Goal: Answer question/provide support: Share knowledge or assist other users

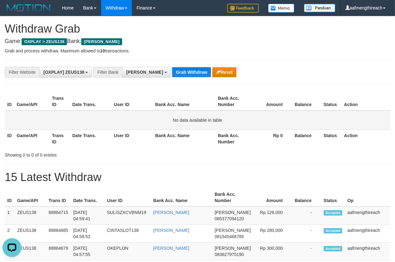
click at [125, 120] on td "No data available in table" at bounding box center [198, 120] width 386 height 19
click at [212, 71] on button "Reset" at bounding box center [224, 72] width 24 height 10
click at [172, 71] on button "Grab Withdraw" at bounding box center [191, 72] width 39 height 10
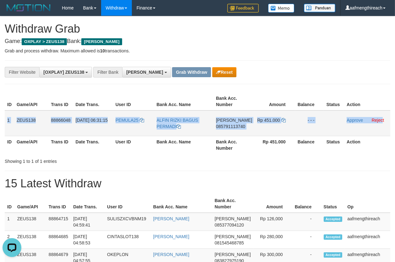
drag, startPoint x: 7, startPoint y: 121, endPoint x: 381, endPoint y: 125, distance: 374.5
click at [381, 125] on tr "1 ZEUS138 88866048 01/10/2025 06:31:15 PEMULA25 ALFIN RIZKI BAGUS PERMADI DANA …" at bounding box center [198, 124] width 386 height 26
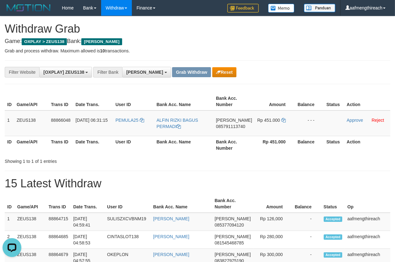
click at [299, 65] on div "**********" at bounding box center [198, 72] width 386 height 24
click at [128, 128] on td "PEMULA25" at bounding box center [133, 124] width 41 height 26
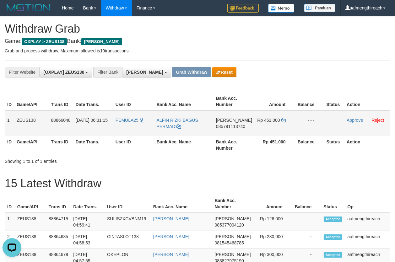
click at [132, 125] on td "PEMULA25" at bounding box center [133, 124] width 41 height 26
copy link "PEMULA25"
click at [130, 128] on td "PEMULA25" at bounding box center [133, 124] width 41 height 26
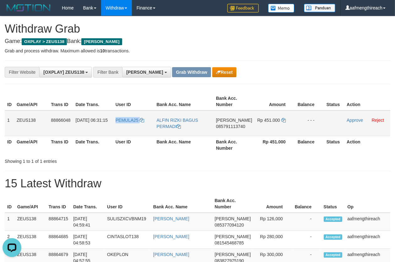
click at [130, 128] on td "PEMULA25" at bounding box center [133, 124] width 41 height 26
drag, startPoint x: 191, startPoint y: 176, endPoint x: 219, endPoint y: 147, distance: 40.7
click at [231, 132] on td "DANA 085791113740" at bounding box center [234, 124] width 41 height 26
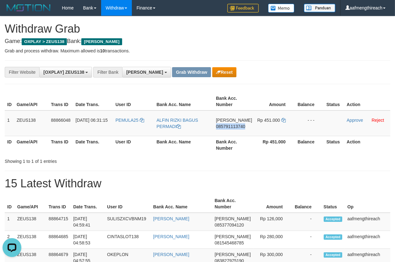
copy span "085791113740"
click at [314, 66] on div "**********" at bounding box center [198, 72] width 386 height 24
click at [282, 118] on icon at bounding box center [283, 120] width 4 height 4
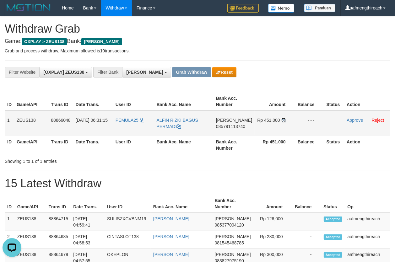
click at [282, 118] on icon at bounding box center [283, 120] width 4 height 4
drag, startPoint x: 282, startPoint y: 117, endPoint x: 306, endPoint y: 114, distance: 24.1
click at [284, 118] on icon at bounding box center [283, 120] width 4 height 4
click at [351, 120] on link "Approve" at bounding box center [355, 120] width 16 height 5
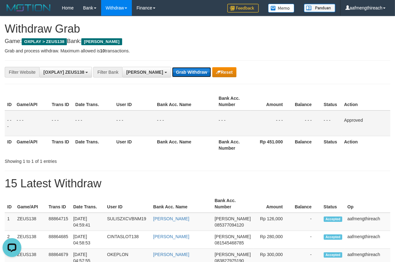
click at [172, 70] on button "Grab Withdraw" at bounding box center [191, 72] width 39 height 10
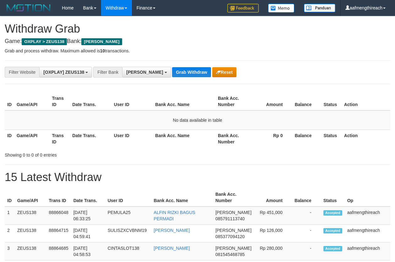
click at [172, 69] on button "Grab Withdraw" at bounding box center [191, 72] width 39 height 10
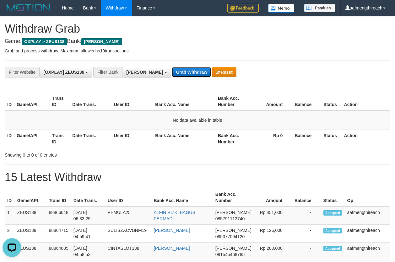
click at [172, 72] on button "Grab Withdraw" at bounding box center [191, 72] width 39 height 10
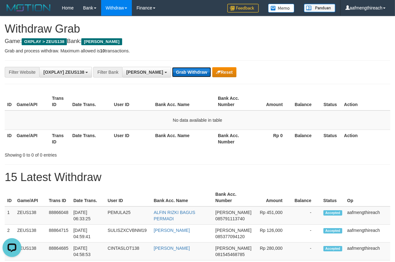
click at [172, 72] on button "Grab Withdraw" at bounding box center [191, 72] width 39 height 10
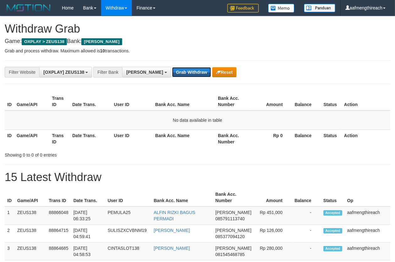
click at [172, 72] on button "Grab Withdraw" at bounding box center [191, 72] width 39 height 10
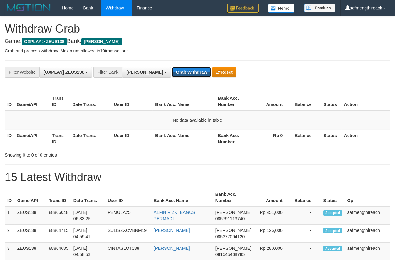
click at [172, 72] on button "Grab Withdraw" at bounding box center [191, 72] width 39 height 10
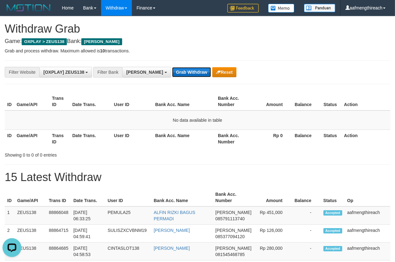
drag, startPoint x: 0, startPoint y: 0, endPoint x: 171, endPoint y: 72, distance: 185.1
click at [172, 72] on button "Grab Withdraw" at bounding box center [191, 72] width 39 height 10
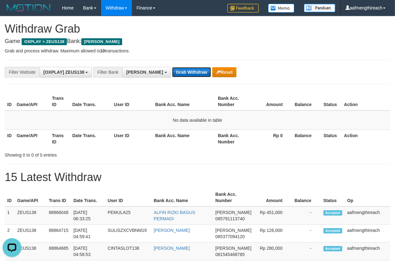
click at [172, 72] on button "Grab Withdraw" at bounding box center [191, 72] width 39 height 10
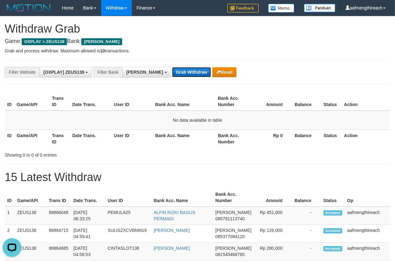
click at [172, 72] on button "Grab Withdraw" at bounding box center [191, 72] width 39 height 10
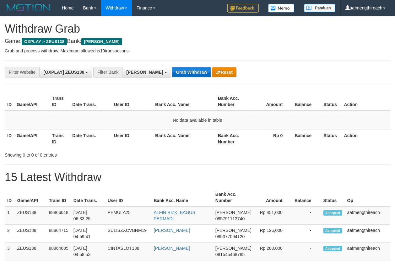
drag, startPoint x: 0, startPoint y: 0, endPoint x: 167, endPoint y: 71, distance: 180.9
click at [172, 71] on button "Grab Withdraw" at bounding box center [191, 72] width 39 height 10
click at [112, 110] on th "User ID" at bounding box center [132, 102] width 41 height 18
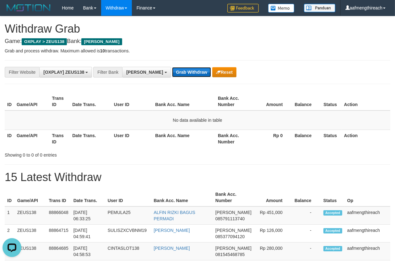
click at [172, 68] on button "Grab Withdraw" at bounding box center [191, 72] width 39 height 10
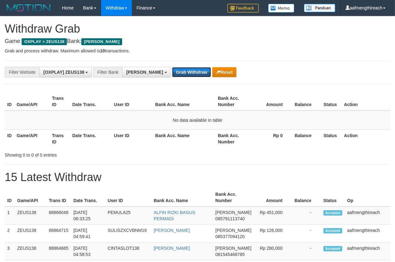
click at [172, 68] on button "Grab Withdraw" at bounding box center [191, 72] width 39 height 10
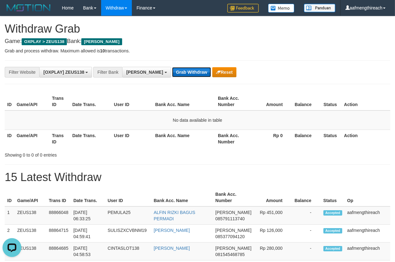
click at [172, 68] on button "Grab Withdraw" at bounding box center [191, 72] width 39 height 10
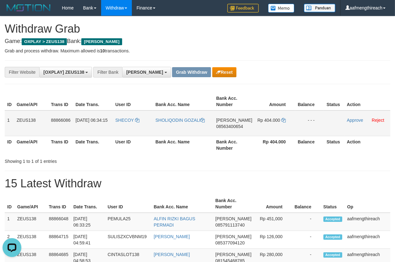
drag, startPoint x: 6, startPoint y: 120, endPoint x: 318, endPoint y: 129, distance: 312.1
click at [318, 129] on tr "1 ZEUS138 88866086 01/10/2025 06:34:15 SHECOY SHOLIQODIN GOZALI DANA 0856340065…" at bounding box center [198, 124] width 386 height 26
copy tr "1 ZEUS138 88866086 01/10/2025 06:34:15 SHECOY SHOLIQODIN GOZALI DANA 0856340065…"
drag, startPoint x: 280, startPoint y: 73, endPoint x: 185, endPoint y: 106, distance: 99.9
click at [279, 73] on div "**********" at bounding box center [164, 72] width 329 height 11
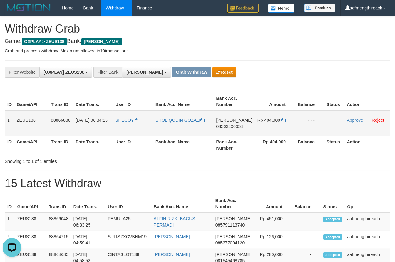
click at [125, 123] on td "SHECOY" at bounding box center [133, 124] width 40 height 26
copy link "SHECOY"
drag, startPoint x: 128, startPoint y: 173, endPoint x: 196, endPoint y: 134, distance: 78.0
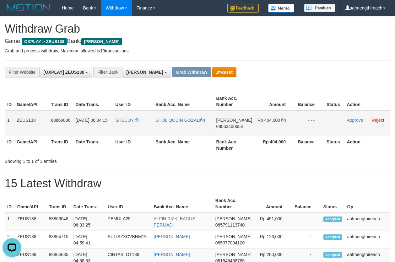
click at [230, 135] on td "DANA 08563400654" at bounding box center [234, 124] width 41 height 26
copy span "08563400654"
click at [250, 67] on div "**********" at bounding box center [164, 72] width 329 height 11
click at [282, 117] on td "Rp 404.000" at bounding box center [275, 124] width 41 height 26
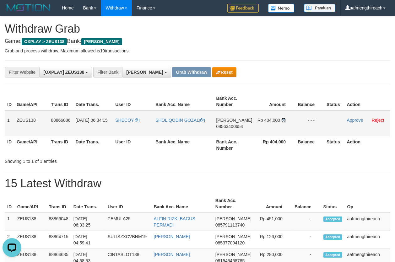
click at [282, 118] on icon at bounding box center [283, 120] width 4 height 4
click at [352, 120] on link "Approve" at bounding box center [355, 120] width 16 height 5
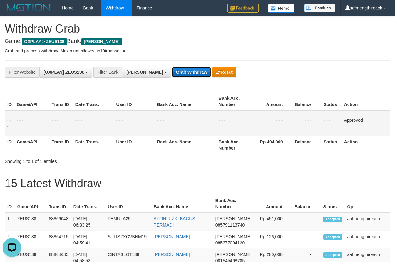
click at [172, 69] on button "Grab Withdraw" at bounding box center [191, 72] width 39 height 10
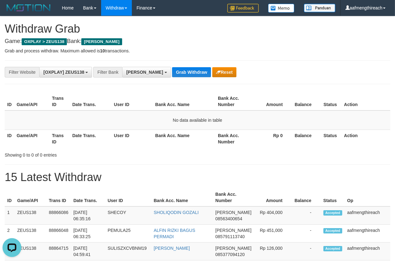
click at [115, 98] on th "User ID" at bounding box center [132, 102] width 41 height 18
drag, startPoint x: 163, startPoint y: 67, endPoint x: 165, endPoint y: 74, distance: 7.9
click at [172, 70] on button "Grab Withdraw" at bounding box center [191, 72] width 39 height 10
click at [172, 74] on button "Grab Withdraw" at bounding box center [191, 72] width 39 height 10
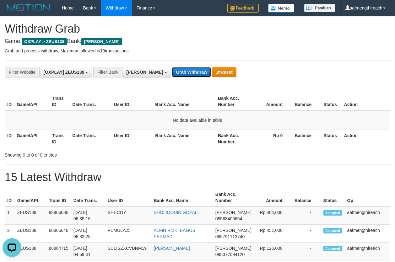
click at [172, 74] on button "Grab Withdraw" at bounding box center [191, 72] width 39 height 10
click at [92, 116] on td "No data available in table" at bounding box center [198, 120] width 386 height 19
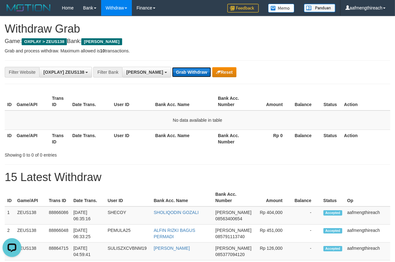
click at [172, 70] on button "Grab Withdraw" at bounding box center [191, 72] width 39 height 10
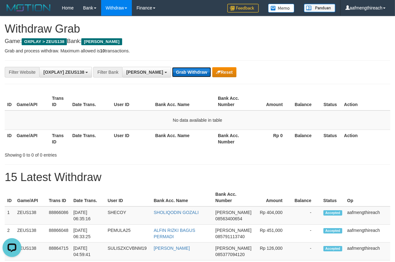
click at [172, 70] on button "Grab Withdraw" at bounding box center [191, 72] width 39 height 10
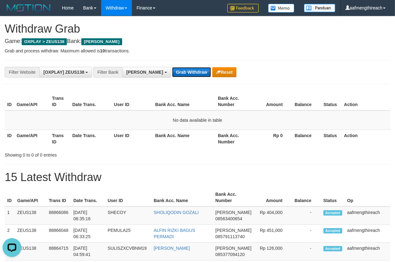
click at [172, 70] on button "Grab Withdraw" at bounding box center [191, 72] width 39 height 10
drag, startPoint x: 164, startPoint y: 70, endPoint x: 165, endPoint y: 65, distance: 4.8
click at [172, 69] on button "Grab Withdraw" at bounding box center [191, 72] width 39 height 10
click at [154, 64] on div "**********" at bounding box center [198, 72] width 386 height 24
click at [172, 69] on button "Grab Withdraw" at bounding box center [191, 72] width 39 height 10
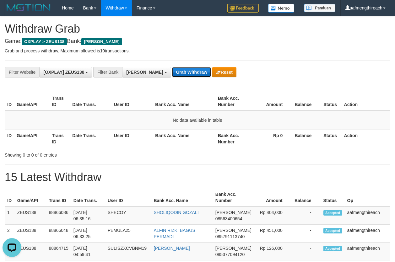
click at [172, 69] on button "Grab Withdraw" at bounding box center [191, 72] width 39 height 10
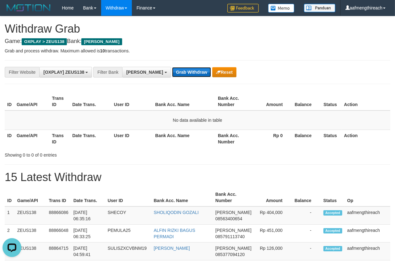
click at [172, 70] on button "Grab Withdraw" at bounding box center [191, 72] width 39 height 10
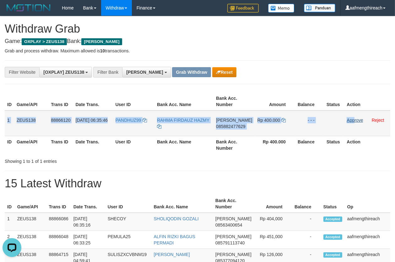
drag, startPoint x: 6, startPoint y: 123, endPoint x: 352, endPoint y: 122, distance: 346.8
click at [352, 122] on tr "1 ZEUS138 88866120 [DATE] 06:35:46 PANDHUZ99 RAHMA FIRDAUZ HAZMY DANA 085882477…" at bounding box center [198, 124] width 386 height 26
copy tr "1 ZEUS138 88866120 [DATE] 06:35:46 PANDHUZ99 RAHMA FIRDAUZ HAZMY DANA 085882477…"
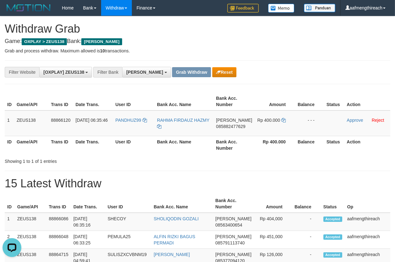
drag, startPoint x: 267, startPoint y: 67, endPoint x: 264, endPoint y: 78, distance: 11.6
click at [267, 68] on div "**********" at bounding box center [164, 72] width 329 height 11
click at [129, 128] on td "PANDHUZ99" at bounding box center [133, 124] width 41 height 26
copy link "PANDHUZ99"
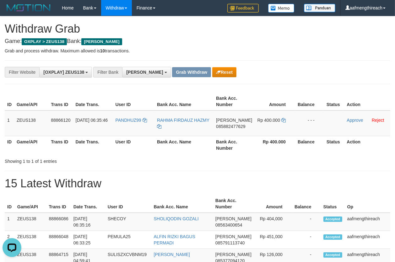
click at [151, 157] on div "Showing 1 to 1 of 1 entries" at bounding box center [82, 160] width 155 height 9
click at [230, 133] on td "[PERSON_NAME] 085882477629" at bounding box center [234, 124] width 41 height 26
copy span "085882477629"
click at [318, 78] on div "**********" at bounding box center [198, 72] width 386 height 24
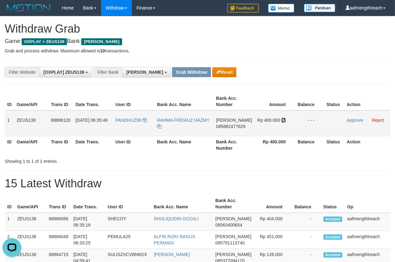
click at [284, 119] on icon at bounding box center [283, 120] width 4 height 4
click at [350, 119] on link "Approve" at bounding box center [355, 120] width 16 height 5
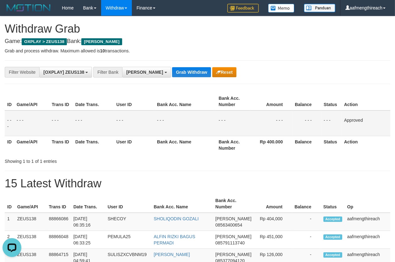
click at [78, 111] on td "- - -" at bounding box center [93, 124] width 41 height 26
click at [172, 71] on button "Grab Withdraw" at bounding box center [191, 72] width 39 height 10
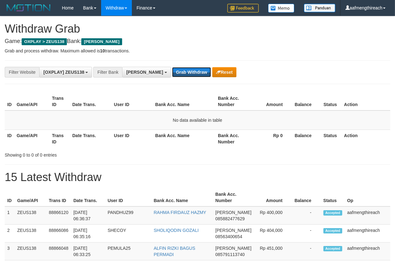
click at [172, 71] on button "Grab Withdraw" at bounding box center [191, 72] width 39 height 10
drag, startPoint x: 0, startPoint y: 0, endPoint x: 168, endPoint y: 71, distance: 182.3
click at [172, 71] on button "Grab Withdraw" at bounding box center [191, 72] width 39 height 10
click at [172, 70] on button "Grab Withdraw" at bounding box center [191, 72] width 39 height 10
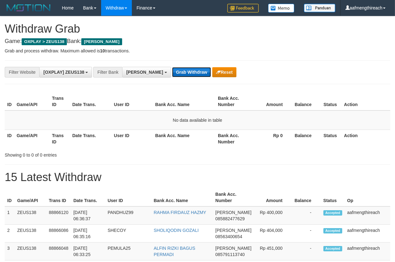
click at [172, 70] on button "Grab Withdraw" at bounding box center [191, 72] width 39 height 10
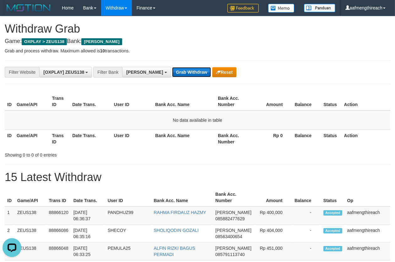
click at [172, 70] on button "Grab Withdraw" at bounding box center [191, 72] width 39 height 10
click at [172, 75] on button "Grab Withdraw" at bounding box center [191, 72] width 39 height 10
click at [172, 74] on button "Grab Withdraw" at bounding box center [191, 72] width 39 height 10
click at [172, 69] on button "Grab Withdraw" at bounding box center [191, 72] width 39 height 10
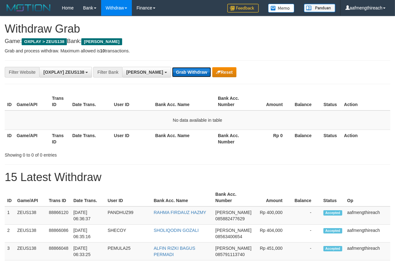
click at [172, 69] on button "Grab Withdraw" at bounding box center [191, 72] width 39 height 10
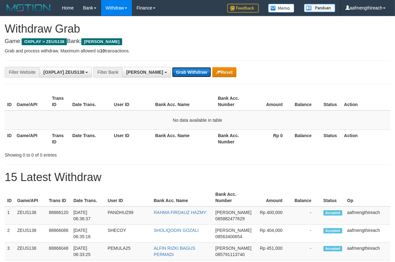
click at [172, 69] on button "Grab Withdraw" at bounding box center [191, 72] width 39 height 10
click at [173, 69] on button "Grab Withdraw" at bounding box center [191, 72] width 39 height 10
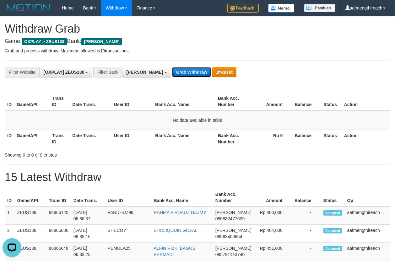
click at [173, 69] on button "Grab Withdraw" at bounding box center [191, 72] width 39 height 10
click at [107, 123] on td "No data available in table" at bounding box center [198, 120] width 386 height 19
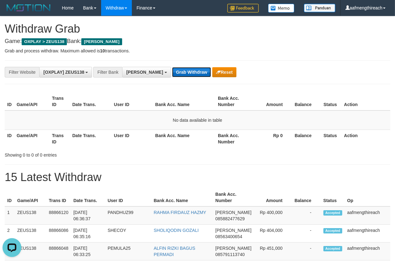
click at [173, 71] on button "Grab Withdraw" at bounding box center [191, 72] width 39 height 10
drag, startPoint x: 0, startPoint y: 0, endPoint x: 174, endPoint y: 71, distance: 187.7
click at [174, 71] on button "Grab Withdraw" at bounding box center [191, 72] width 39 height 10
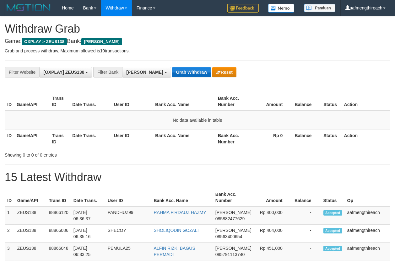
click at [174, 71] on button "Grab Withdraw" at bounding box center [191, 72] width 39 height 10
click at [172, 69] on button "Grab Withdraw" at bounding box center [191, 72] width 39 height 10
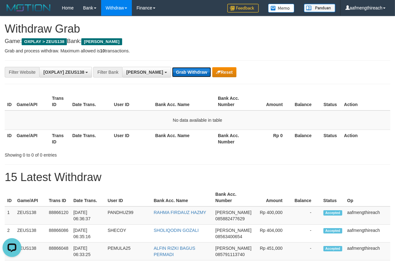
click at [172, 69] on button "Grab Withdraw" at bounding box center [191, 72] width 39 height 10
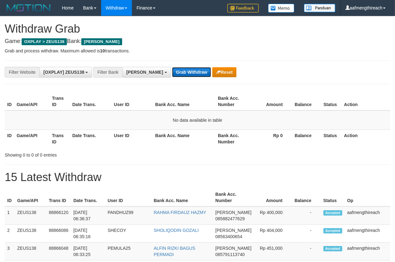
click at [172, 69] on button "Grab Withdraw" at bounding box center [191, 72] width 39 height 10
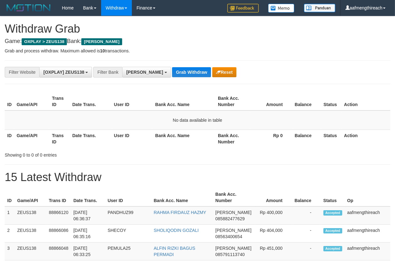
click at [172, 69] on button "Grab Withdraw" at bounding box center [191, 72] width 39 height 10
click at [114, 99] on th "User ID" at bounding box center [132, 102] width 41 height 18
click at [173, 71] on button "Grab Withdraw" at bounding box center [191, 72] width 39 height 10
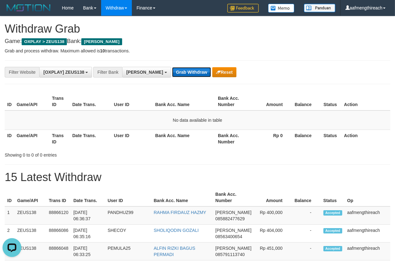
click at [173, 71] on button "Grab Withdraw" at bounding box center [191, 72] width 39 height 10
click at [172, 71] on button "Grab Withdraw" at bounding box center [191, 72] width 39 height 10
click at [172, 72] on button "Grab Withdraw" at bounding box center [191, 72] width 39 height 10
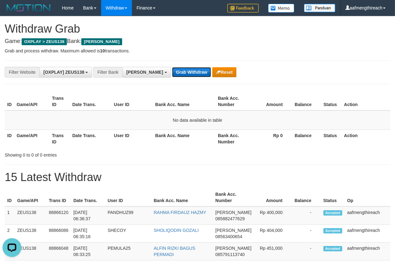
click at [172, 72] on button "Grab Withdraw" at bounding box center [191, 72] width 39 height 10
drag, startPoint x: 0, startPoint y: 0, endPoint x: 169, endPoint y: 73, distance: 184.1
click at [172, 73] on button "Grab Withdraw" at bounding box center [191, 72] width 39 height 10
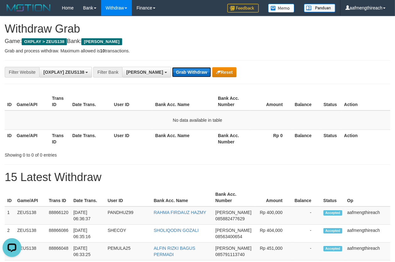
click at [172, 73] on button "Grab Withdraw" at bounding box center [191, 72] width 39 height 10
click at [172, 72] on button "Grab Withdraw" at bounding box center [191, 72] width 39 height 10
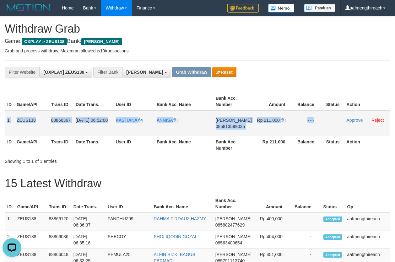
drag, startPoint x: 8, startPoint y: 121, endPoint x: 330, endPoint y: 123, distance: 323.0
click at [330, 124] on tr "1 ZEUS138 88866367 01/10/2025 06:52:00 KASTIANA ANNISA DANA 085813599035 Rp 211…" at bounding box center [198, 124] width 386 height 26
copy tr "1 ZEUS138 88866367 01/10/2025 06:52:00 KASTIANA ANNISA DANA 085813599035 Rp 211…"
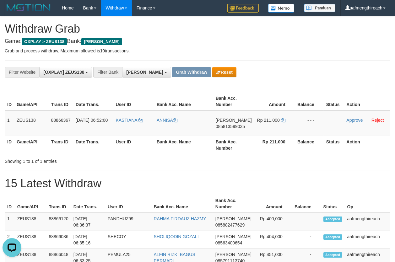
click at [278, 67] on div "**********" at bounding box center [164, 72] width 329 height 11
click at [128, 129] on td "KASTIANA" at bounding box center [133, 124] width 41 height 26
copy link "KASTIANA"
click at [128, 125] on td "KASTIANA" at bounding box center [133, 124] width 41 height 26
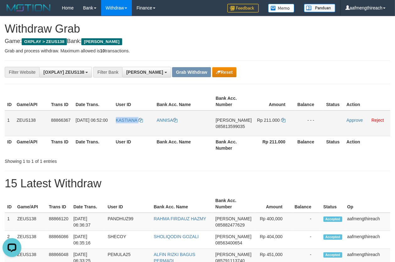
click at [128, 125] on td "KASTIANA" at bounding box center [133, 124] width 41 height 26
drag, startPoint x: 162, startPoint y: 192, endPoint x: 169, endPoint y: 186, distance: 8.7
click at [231, 132] on td "DANA 085813599035" at bounding box center [233, 124] width 41 height 26
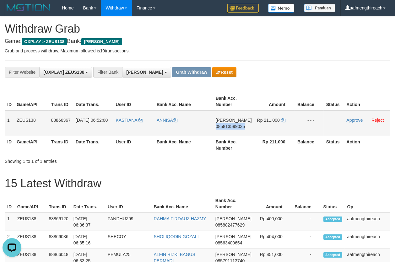
copy span "085813599035"
click at [317, 63] on div "**********" at bounding box center [198, 72] width 386 height 24
click at [282, 119] on icon at bounding box center [283, 120] width 4 height 4
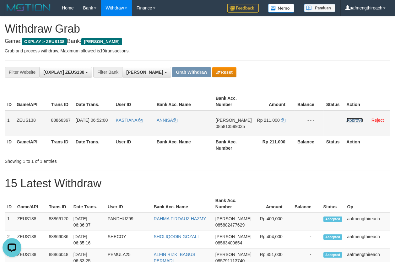
click at [350, 119] on link "Approve" at bounding box center [355, 120] width 16 height 5
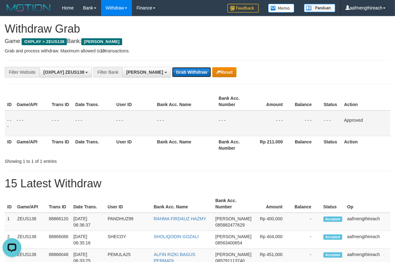
click at [172, 69] on button "Grab Withdraw" at bounding box center [191, 72] width 39 height 10
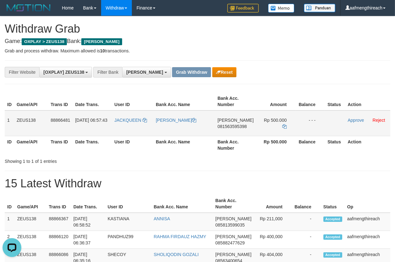
drag, startPoint x: 6, startPoint y: 120, endPoint x: 322, endPoint y: 127, distance: 315.8
click at [322, 127] on tr "1 ZEUS138 88866481 [DATE] 06:57:43 JACKQUEEN [PERSON_NAME] [PERSON_NAME] 081563…" at bounding box center [198, 124] width 386 height 26
copy tr "1 ZEUS138 88866481 [DATE] 06:57:43 [PERSON_NAME] [PERSON_NAME] 081563595398 Rp …"
click at [129, 126] on td "JACKQUEEN" at bounding box center [132, 124] width 41 height 26
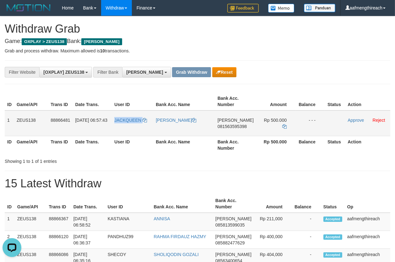
click at [129, 126] on td "JACKQUEEN" at bounding box center [132, 124] width 41 height 26
copy link "JACKQUEEN"
drag, startPoint x: 163, startPoint y: 172, endPoint x: 165, endPoint y: 168, distance: 3.9
click at [237, 134] on td "[PERSON_NAME] 081563595398" at bounding box center [235, 124] width 41 height 26
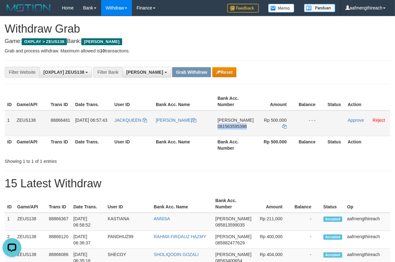
click at [237, 134] on td "[PERSON_NAME] 081563595398" at bounding box center [235, 124] width 41 height 26
copy span "081563595398"
click at [316, 43] on h4 "Game: OXPLAY > ZEUS138 Bank: [PERSON_NAME]" at bounding box center [198, 41] width 386 height 6
click at [282, 124] on icon at bounding box center [284, 126] width 4 height 4
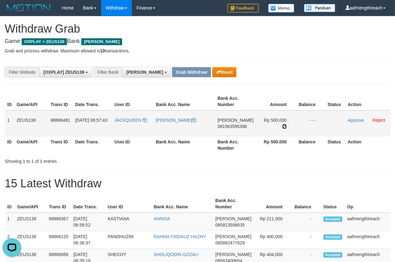
drag, startPoint x: 281, startPoint y: 118, endPoint x: 334, endPoint y: 113, distance: 53.0
click at [282, 124] on icon at bounding box center [284, 126] width 4 height 4
click at [353, 119] on link "Approve" at bounding box center [356, 120] width 16 height 5
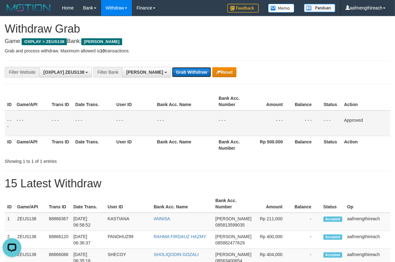
click at [172, 71] on button "Grab Withdraw" at bounding box center [191, 72] width 39 height 10
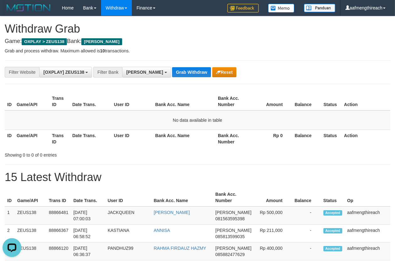
click at [98, 104] on th "Date Trans." at bounding box center [91, 102] width 42 height 18
click at [172, 68] on button "Grab Withdraw" at bounding box center [191, 72] width 39 height 10
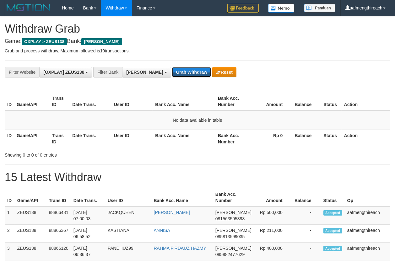
click at [172, 68] on button "Grab Withdraw" at bounding box center [191, 72] width 39 height 10
click at [172, 71] on button "Grab Withdraw" at bounding box center [191, 72] width 39 height 10
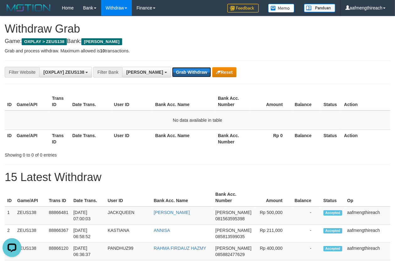
click at [172, 71] on button "Grab Withdraw" at bounding box center [191, 72] width 39 height 10
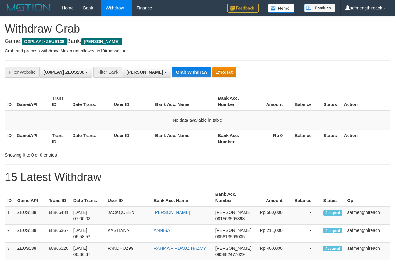
click at [172, 71] on button "Grab Withdraw" at bounding box center [191, 72] width 39 height 10
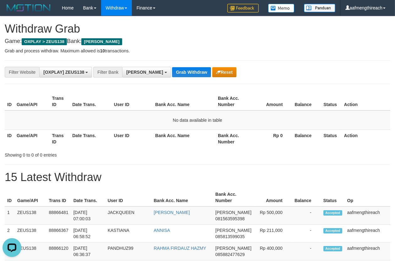
click at [172, 71] on button "Grab Withdraw" at bounding box center [191, 72] width 39 height 10
click at [172, 69] on button "Grab Withdraw" at bounding box center [191, 72] width 39 height 10
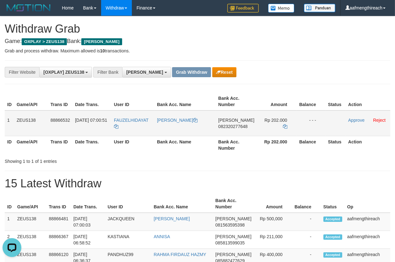
drag, startPoint x: 9, startPoint y: 120, endPoint x: 314, endPoint y: 125, distance: 305.7
click at [314, 125] on tr "1 ZEUS138 88866532 01/10/2025 07:00:51 FAUZELHIDAYAT FAUZEL HIDAYAT DANA 082320…" at bounding box center [198, 124] width 386 height 26
copy tr "1 ZEUS138 88866532 01/10/2025 07:00:51 FAUZELHIDAYAT FAUZEL HIDAYAT DANA 082320…"
click at [324, 69] on div "**********" at bounding box center [164, 72] width 329 height 11
click at [134, 125] on td "FAUZELHIDAYAT" at bounding box center [133, 124] width 43 height 26
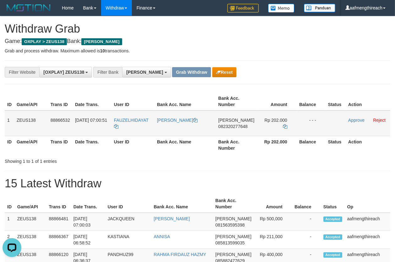
click at [134, 125] on td "FAUZELHIDAYAT" at bounding box center [133, 124] width 43 height 26
copy tr "FAUZELHIDAYAT"
click at [176, 163] on div "Showing 1 to 1 of 1 entries" at bounding box center [197, 160] width 395 height 9
click at [232, 131] on td "DANA 082320277648" at bounding box center [236, 124] width 41 height 26
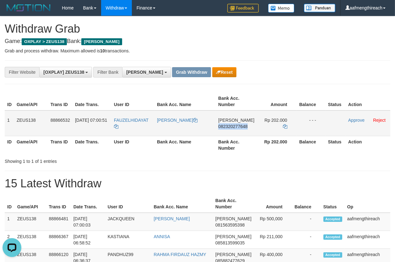
click at [232, 131] on td "DANA 082320277648" at bounding box center [236, 124] width 41 height 26
copy span "082320277648"
click at [286, 49] on p "Grab and process withdraw. Maximum allowed is 10 transactions." at bounding box center [198, 51] width 386 height 6
click at [283, 124] on icon at bounding box center [285, 126] width 4 height 4
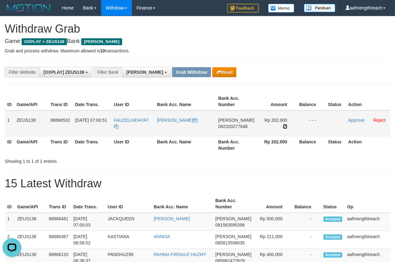
click at [283, 124] on icon at bounding box center [285, 126] width 4 height 4
click at [352, 120] on link "Approve" at bounding box center [356, 120] width 16 height 5
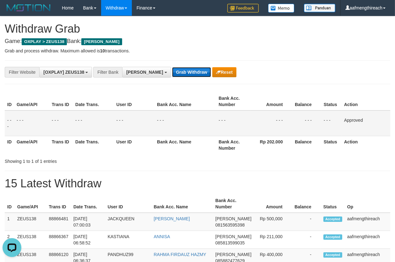
click at [172, 70] on button "Grab Withdraw" at bounding box center [191, 72] width 39 height 10
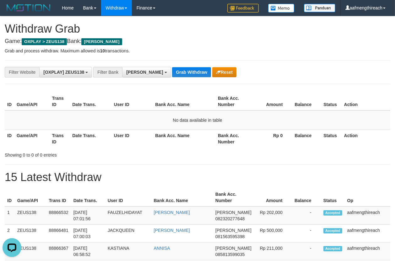
click at [129, 95] on th "User ID" at bounding box center [132, 102] width 41 height 18
click at [175, 72] on button "Grab Withdraw" at bounding box center [191, 72] width 39 height 10
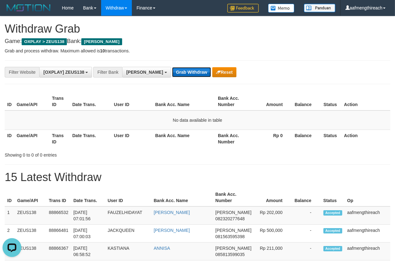
click at [175, 72] on button "Grab Withdraw" at bounding box center [191, 72] width 39 height 10
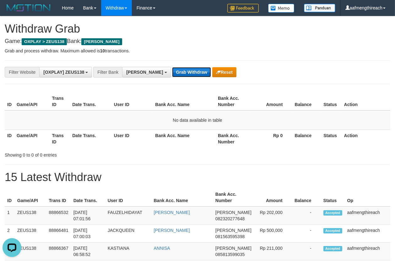
click at [175, 72] on button "Grab Withdraw" at bounding box center [191, 72] width 39 height 10
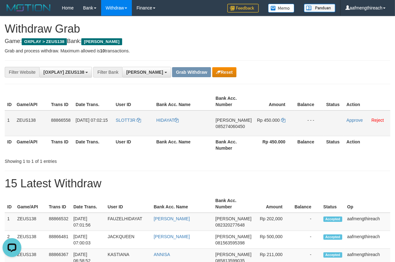
drag, startPoint x: 8, startPoint y: 120, endPoint x: 327, endPoint y: 120, distance: 319.5
click at [318, 121] on tr "1 ZEUS138 88866558 [DATE] 07:02:15 SLOTT3R [PERSON_NAME] 085274060450 Rp 450.00…" at bounding box center [198, 124] width 386 height 26
copy tr "1 ZEUS138 88866558 [DATE] 07:02:15 SLOTT3R [PERSON_NAME] 085274060450 Rp 450.00…"
click at [237, 41] on h4 "Game: OXPLAY > ZEUS138 Bank: [PERSON_NAME]" at bounding box center [198, 41] width 386 height 6
click at [127, 126] on td "SLOTT3R" at bounding box center [133, 124] width 41 height 26
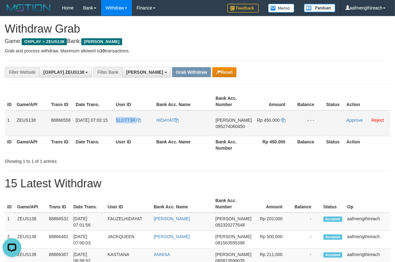
click at [127, 126] on td "SLOTT3R" at bounding box center [133, 124] width 41 height 26
copy link "SLOTT3R"
click at [165, 148] on th "Bank Acc. Name" at bounding box center [183, 145] width 59 height 18
click at [224, 132] on td "DANA 085274060450" at bounding box center [233, 124] width 41 height 26
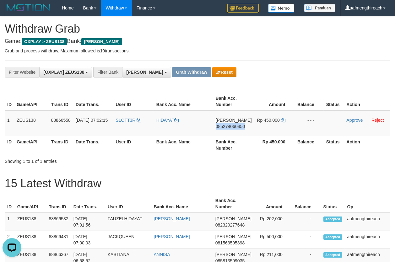
copy span "085274060450"
click at [282, 119] on icon at bounding box center [283, 120] width 4 height 4
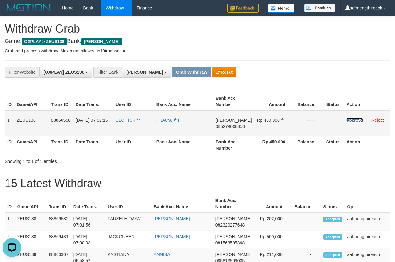
click at [349, 120] on link "Approve" at bounding box center [355, 120] width 16 height 5
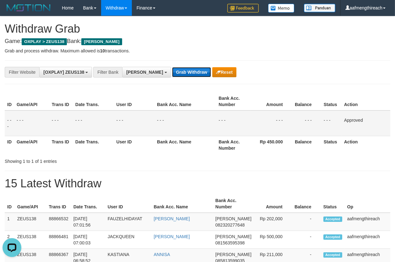
click at [172, 74] on button "Grab Withdraw" at bounding box center [191, 72] width 39 height 10
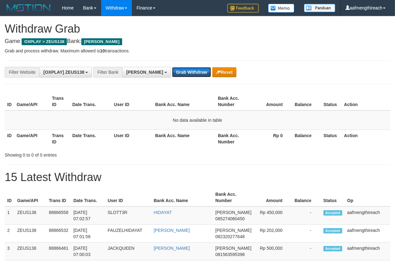
click at [172, 74] on button "Grab Withdraw" at bounding box center [191, 72] width 39 height 10
click at [109, 98] on th "Date Trans." at bounding box center [91, 102] width 42 height 18
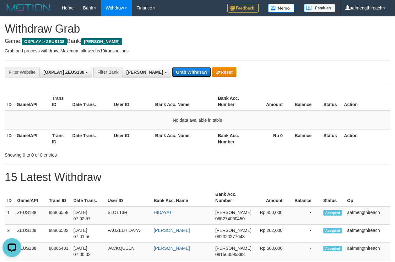
click at [172, 71] on button "Grab Withdraw" at bounding box center [191, 72] width 39 height 10
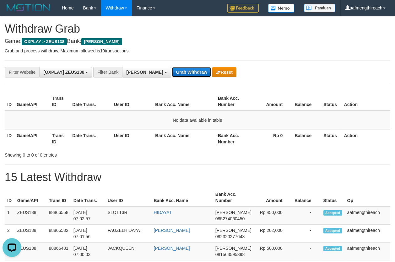
click at [172, 71] on button "Grab Withdraw" at bounding box center [191, 72] width 39 height 10
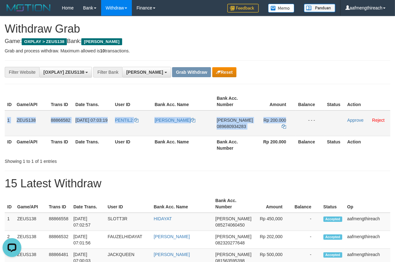
drag, startPoint x: 6, startPoint y: 122, endPoint x: 324, endPoint y: 126, distance: 317.3
click at [324, 126] on tr "1 ZEUS138 88866582 [DATE] 07:03:19 PENTIL2 [PERSON_NAME] [PERSON_NAME] 08968093…" at bounding box center [198, 124] width 386 height 26
copy tr "1 ZEUS138 88866582 [DATE] 07:03:19 PENTIL2 HANIF DENDRATAMA [PERSON_NAME] 08968…"
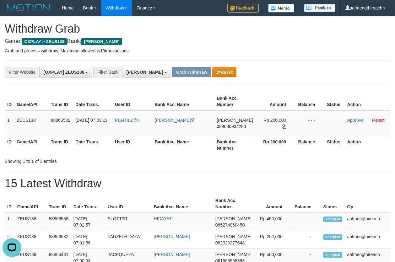
click at [125, 125] on td "PENTIL2" at bounding box center [132, 124] width 40 height 26
copy link "PENTIL2"
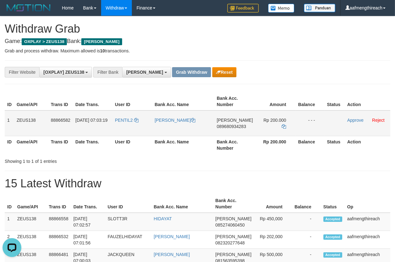
click at [236, 130] on td "[PERSON_NAME] 089680934283" at bounding box center [234, 124] width 41 height 26
copy span "089680934283"
click at [279, 43] on h4 "Game: OXPLAY > ZEUS138 Bank: [PERSON_NAME]" at bounding box center [198, 41] width 386 height 6
click at [284, 124] on icon at bounding box center [284, 126] width 4 height 4
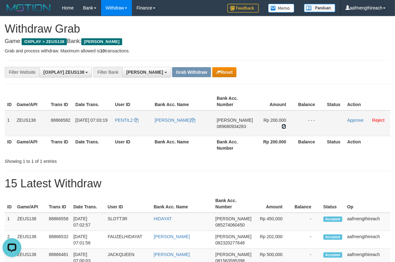
click at [284, 124] on icon at bounding box center [284, 126] width 4 height 4
click at [351, 121] on link "Approve" at bounding box center [355, 120] width 16 height 5
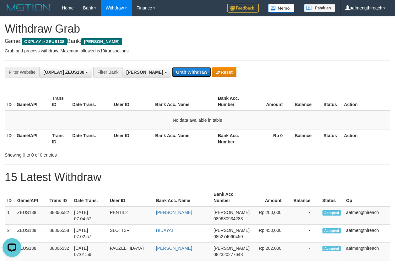
click at [174, 73] on button "Grab Withdraw" at bounding box center [191, 72] width 39 height 10
click at [173, 72] on button "Grab Withdraw" at bounding box center [191, 72] width 39 height 10
click at [118, 91] on div "ID Game/API Trans ID Date Trans. User ID Bank Acc. Name Bank Acc. Number Amount…" at bounding box center [197, 120] width 395 height 59
click at [172, 70] on button "Grab Withdraw" at bounding box center [191, 72] width 39 height 10
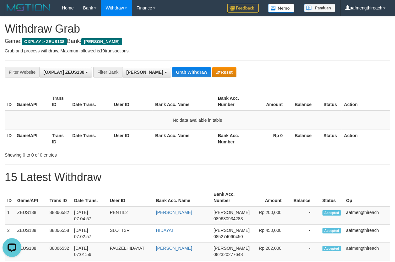
click at [141, 96] on th "User ID" at bounding box center [132, 102] width 41 height 18
click at [172, 71] on button "Grab Withdraw" at bounding box center [191, 72] width 39 height 10
click at [172, 69] on button "Grab Withdraw" at bounding box center [191, 72] width 39 height 10
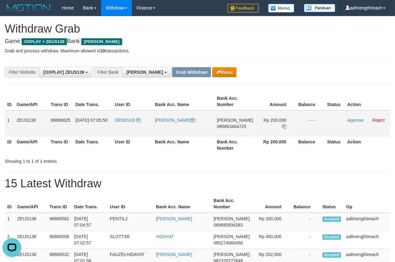
drag, startPoint x: 6, startPoint y: 119, endPoint x: 318, endPoint y: 126, distance: 311.4
click at [318, 126] on tr "1 ZEUS138 88866625 [DATE] 07:05:50 DEDEN16 [PERSON_NAME] [PERSON_NAME] 08585346…" at bounding box center [198, 124] width 386 height 26
copy tr "1 ZEUS138 88866625 [DATE] 07:05:50 DEDEN16 [PERSON_NAME] [PERSON_NAME] 08585346…"
drag, startPoint x: 292, startPoint y: 63, endPoint x: 289, endPoint y: 65, distance: 3.3
click at [292, 63] on div "**********" at bounding box center [198, 72] width 386 height 24
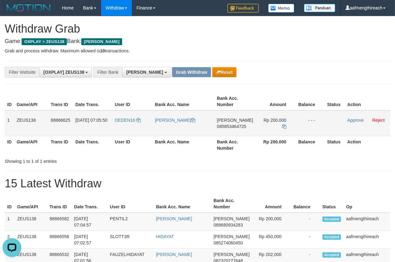
click at [119, 123] on td "DEDEN16" at bounding box center [132, 124] width 40 height 26
copy link "DEDEN16"
click at [150, 159] on div "Showing 1 to 1 of 1 entries" at bounding box center [82, 160] width 155 height 9
click at [238, 131] on td "[PERSON_NAME] 085853464725" at bounding box center [235, 124] width 41 height 26
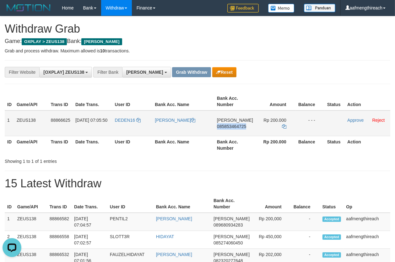
click at [238, 131] on td "DANA 085853464725" at bounding box center [235, 124] width 41 height 26
copy span "085853464725"
click at [323, 68] on div "**********" at bounding box center [164, 72] width 329 height 11
click at [282, 124] on icon at bounding box center [284, 126] width 4 height 4
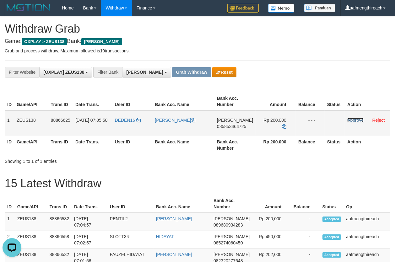
click at [349, 120] on link "Approve" at bounding box center [355, 120] width 16 height 5
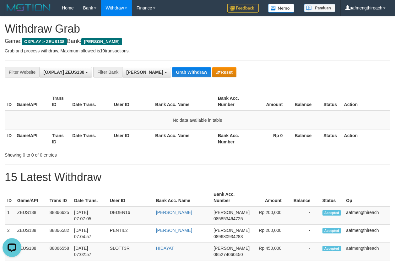
click at [116, 107] on th "User ID" at bounding box center [132, 102] width 41 height 18
click at [172, 69] on button "Grab Withdraw" at bounding box center [191, 72] width 39 height 10
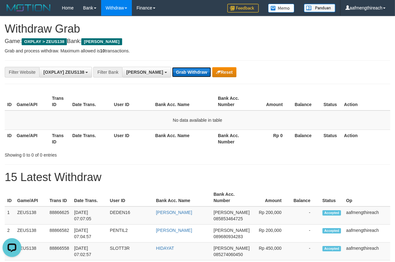
click at [172, 75] on button "Grab Withdraw" at bounding box center [191, 72] width 39 height 10
click at [172, 72] on button "Grab Withdraw" at bounding box center [191, 72] width 39 height 10
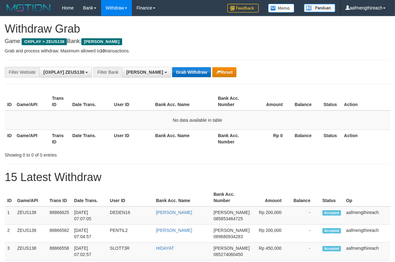
click at [172, 72] on button "Grab Withdraw" at bounding box center [191, 72] width 39 height 10
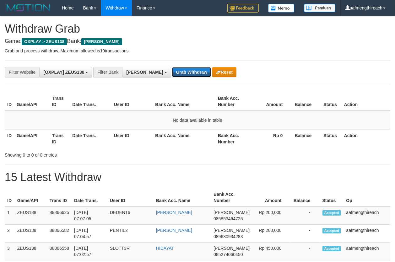
click at [172, 72] on button "Grab Withdraw" at bounding box center [191, 72] width 39 height 10
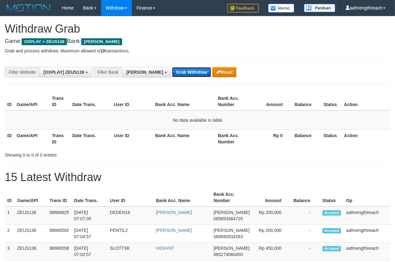
click at [175, 71] on button "Grab Withdraw" at bounding box center [191, 72] width 39 height 10
click at [175, 72] on button "Grab Withdraw" at bounding box center [191, 72] width 39 height 10
drag, startPoint x: 255, startPoint y: 52, endPoint x: 258, endPoint y: 54, distance: 3.9
click at [94, 105] on th "Date Trans." at bounding box center [91, 102] width 42 height 18
click at [178, 71] on button "Grab Withdraw" at bounding box center [191, 72] width 39 height 10
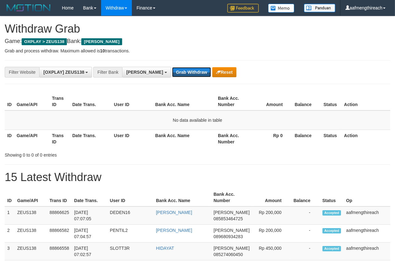
click at [178, 71] on button "Grab Withdraw" at bounding box center [191, 72] width 39 height 10
click at [115, 117] on td "No data available in table" at bounding box center [198, 120] width 386 height 19
click at [172, 69] on button "Grab Withdraw" at bounding box center [191, 72] width 39 height 10
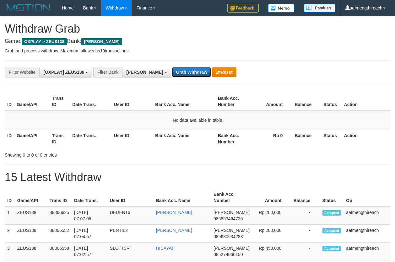
drag, startPoint x: 0, startPoint y: 0, endPoint x: 166, endPoint y: 69, distance: 180.1
click at [172, 69] on button "Grab Withdraw" at bounding box center [191, 72] width 39 height 10
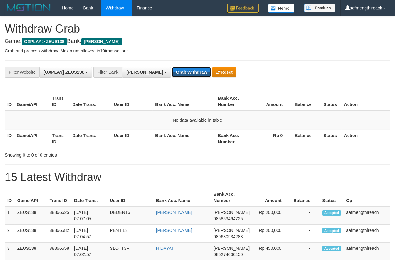
click at [172, 69] on button "Grab Withdraw" at bounding box center [191, 72] width 39 height 10
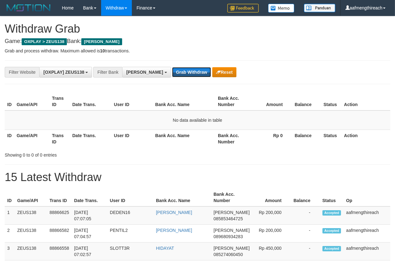
click at [172, 69] on button "Grab Withdraw" at bounding box center [191, 72] width 39 height 10
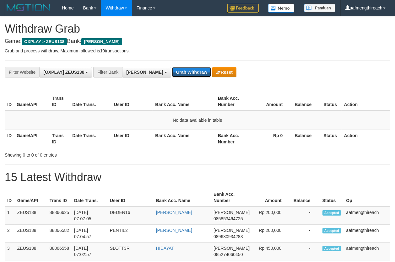
click at [172, 69] on button "Grab Withdraw" at bounding box center [191, 72] width 39 height 10
click at [172, 71] on button "Grab Withdraw" at bounding box center [191, 72] width 39 height 10
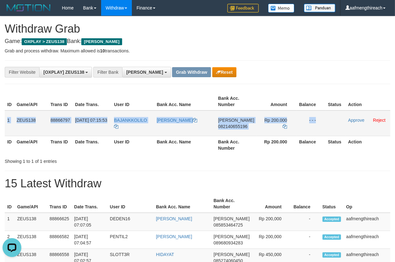
drag, startPoint x: 10, startPoint y: 120, endPoint x: 325, endPoint y: 121, distance: 315.1
click at [325, 121] on tr "1 ZEUS138 88866797 [DATE] 07:15:53 BAJANKKOLILO [PERSON_NAME] [PERSON_NAME] 082…" at bounding box center [198, 124] width 386 height 26
copy tr "1 ZEUS138 88866797 01/10/2025 07:15:53 BAJANKKOLILO AZRIEL AKBAR DANA 082140655…"
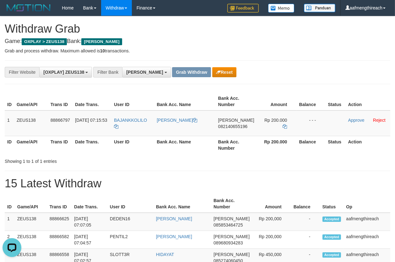
drag, startPoint x: 361, startPoint y: 70, endPoint x: 352, endPoint y: 72, distance: 9.1
click at [361, 70] on div "**********" at bounding box center [197, 72] width 395 height 11
click at [137, 126] on td "BAJANKKOLILO" at bounding box center [133, 124] width 43 height 26
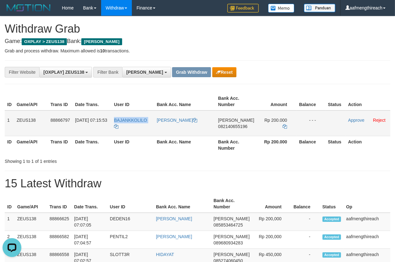
copy tr "BAJANKKOLILO"
click at [233, 132] on td "DANA 082140655196" at bounding box center [236, 124] width 41 height 26
copy span "082140655196"
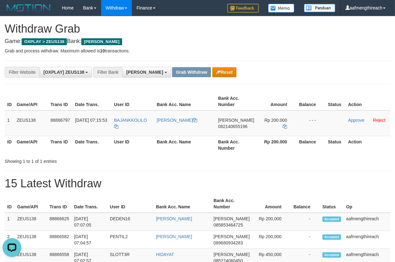
click at [339, 62] on div "**********" at bounding box center [198, 72] width 386 height 24
click at [283, 124] on icon at bounding box center [285, 126] width 4 height 4
click at [132, 125] on td "BAJANKKOLILO" at bounding box center [133, 124] width 43 height 26
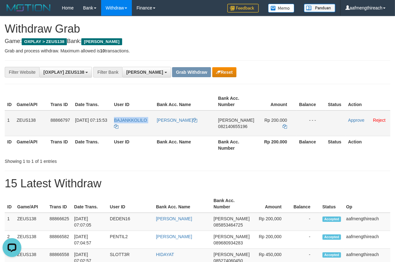
click at [132, 125] on td "BAJANKKOLILO" at bounding box center [133, 124] width 43 height 26
copy tr "BAJANKKOLILO"
click at [363, 30] on h1 "Withdraw Grab" at bounding box center [198, 29] width 386 height 13
click at [350, 122] on link "Approve" at bounding box center [356, 120] width 16 height 5
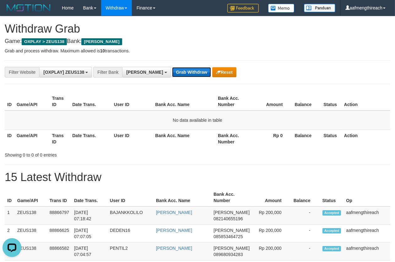
click at [172, 75] on button "Grab Withdraw" at bounding box center [191, 72] width 39 height 10
click at [87, 142] on th "Date Trans." at bounding box center [91, 139] width 42 height 18
click at [172, 74] on button "Grab Withdraw" at bounding box center [191, 72] width 39 height 10
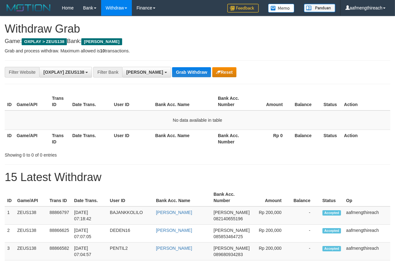
click at [172, 74] on button "Grab Withdraw" at bounding box center [191, 72] width 39 height 10
click at [177, 75] on button "Grab Withdraw" at bounding box center [191, 72] width 39 height 10
click at [177, 74] on button "Grab Withdraw" at bounding box center [191, 72] width 39 height 10
click at [140, 101] on th "User ID" at bounding box center [132, 102] width 41 height 18
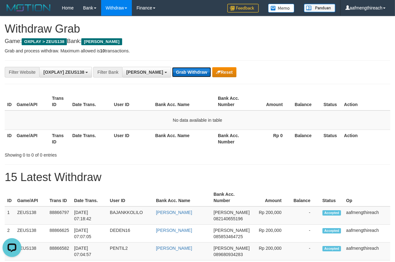
click at [172, 71] on button "Grab Withdraw" at bounding box center [191, 72] width 39 height 10
click at [178, 72] on button "Grab Withdraw" at bounding box center [191, 72] width 39 height 10
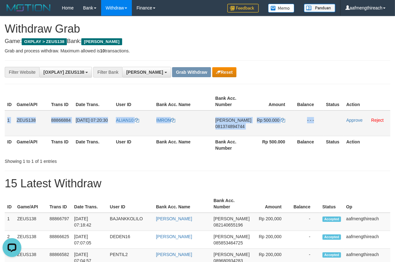
drag, startPoint x: 6, startPoint y: 121, endPoint x: 340, endPoint y: 123, distance: 334.6
click at [337, 123] on tr "1 ZEUS138 88866884 01/10/2025 07:20:30 ALIAN10 IMRON DANA 081374894744 Rp 500.0…" at bounding box center [198, 124] width 386 height 26
copy tr "1 ZEUS138 88866884 01/10/2025 07:20:30 ALIAN10 IMRON DANA 081374894744 Rp 500.0…"
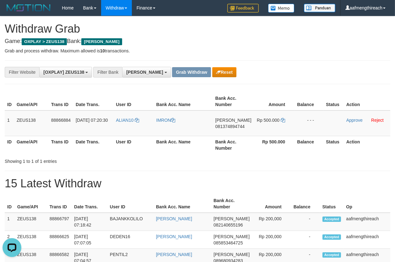
click at [284, 66] on div "**********" at bounding box center [198, 72] width 386 height 24
click at [121, 124] on td "ALIAN10" at bounding box center [133, 124] width 40 height 26
copy link "ALIAN10"
drag, startPoint x: 148, startPoint y: 147, endPoint x: 185, endPoint y: 139, distance: 38.6
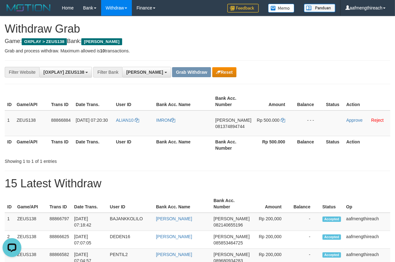
click at [147, 147] on th "User ID" at bounding box center [133, 145] width 40 height 18
click at [231, 130] on td "DANA 081374894744" at bounding box center [233, 124] width 41 height 26
copy span "081374894744"
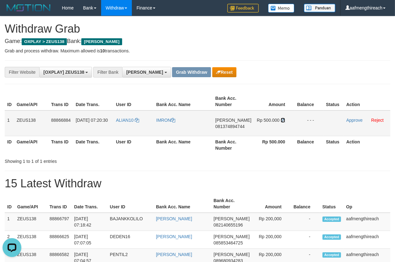
click at [281, 120] on icon at bounding box center [283, 120] width 4 height 4
click at [126, 127] on td "ALIAN10" at bounding box center [133, 124] width 40 height 26
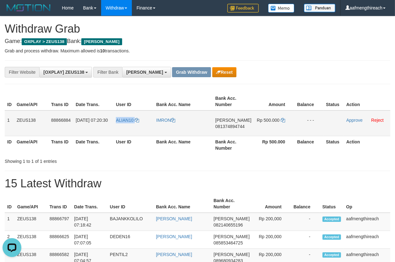
copy link "ALIAN10"
click at [380, 120] on link "Reject" at bounding box center [377, 120] width 13 height 5
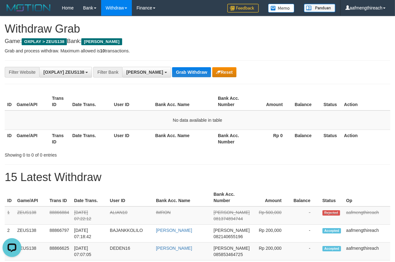
click at [92, 135] on th "Date Trans." at bounding box center [91, 139] width 42 height 18
click at [172, 71] on button "Grab Withdraw" at bounding box center [191, 72] width 39 height 10
click at [175, 71] on button "Grab Withdraw" at bounding box center [191, 72] width 39 height 10
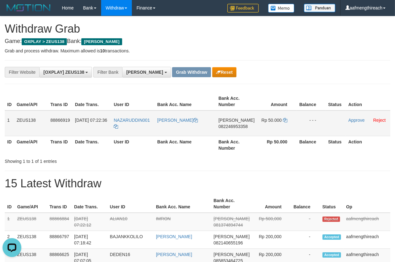
drag, startPoint x: 6, startPoint y: 121, endPoint x: 323, endPoint y: 120, distance: 316.7
click at [323, 120] on tr "1 ZEUS138 88866919 [DATE] 07:22:36 NAZARUDDIN001 [PERSON_NAME] 082246953358 Rp …" at bounding box center [198, 124] width 386 height 26
copy tr "1 ZEUS138 88866919 [DATE] 07:22:36 NAZARUDDIN001 [PERSON_NAME] 082246953358 Rp …"
click at [298, 67] on div "**********" at bounding box center [164, 72] width 329 height 11
click at [139, 127] on td "NAZARUDDIN001" at bounding box center [133, 124] width 44 height 26
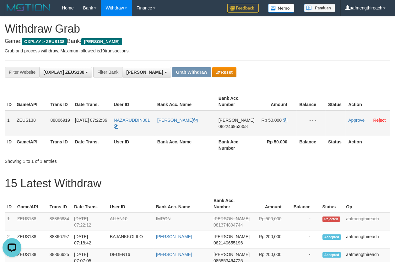
click at [139, 127] on td "NAZARUDDIN001" at bounding box center [133, 124] width 44 height 26
copy tr "NAZARUDDIN001"
click at [231, 133] on td "[PERSON_NAME] 082246953358" at bounding box center [236, 124] width 41 height 26
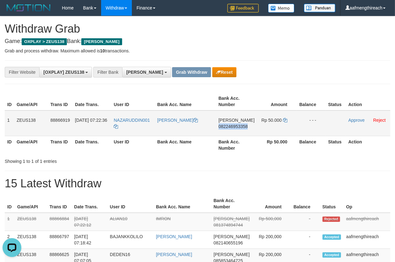
click at [231, 133] on td "[PERSON_NAME] 082246953358" at bounding box center [236, 124] width 41 height 26
copy span "082246953358"
click at [322, 49] on p "Grab and process withdraw. Maximum allowed is 10 transactions." at bounding box center [198, 51] width 386 height 6
click at [284, 119] on icon at bounding box center [285, 120] width 4 height 4
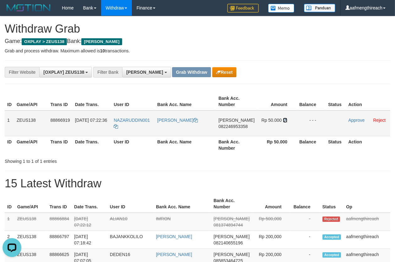
drag, startPoint x: 284, startPoint y: 119, endPoint x: 302, endPoint y: 118, distance: 17.9
click at [284, 119] on icon at bounding box center [285, 120] width 4 height 4
click at [351, 119] on link "Approve" at bounding box center [356, 120] width 16 height 5
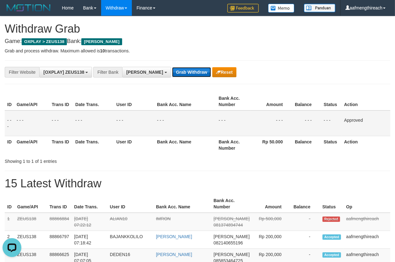
click at [172, 71] on button "Grab Withdraw" at bounding box center [191, 72] width 39 height 10
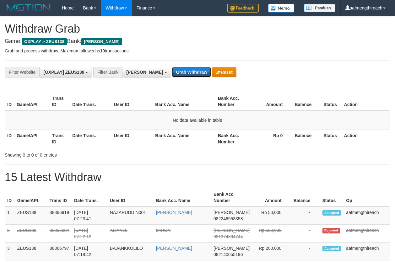
click at [172, 71] on button "Grab Withdraw" at bounding box center [191, 72] width 39 height 10
click at [139, 100] on th "User ID" at bounding box center [132, 102] width 41 height 18
click at [172, 68] on button "Grab Withdraw" at bounding box center [191, 72] width 39 height 10
click at [172, 72] on button "Grab Withdraw" at bounding box center [191, 72] width 39 height 10
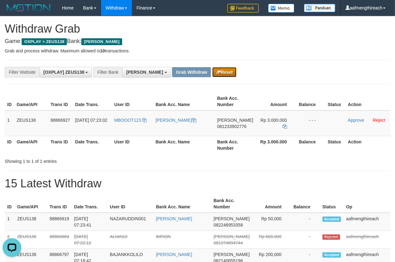
click at [212, 68] on button "Reset" at bounding box center [224, 72] width 24 height 10
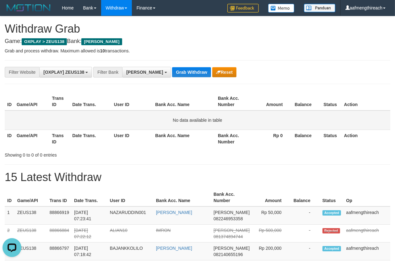
click at [131, 114] on td "No data available in table" at bounding box center [198, 120] width 386 height 19
click at [120, 140] on th "User ID" at bounding box center [132, 139] width 41 height 18
click at [172, 74] on button "Grab Withdraw" at bounding box center [191, 72] width 39 height 10
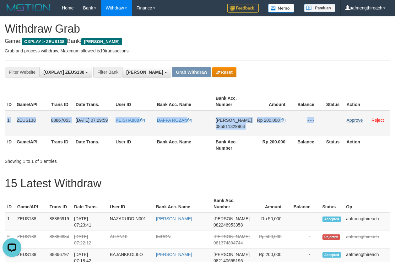
drag, startPoint x: 7, startPoint y: 120, endPoint x: 351, endPoint y: 118, distance: 344.3
click at [349, 117] on tr "1 ZEUS138 88867053 [DATE] 07:29:59 KEISHA888 DAFFA [PERSON_NAME] 085811329964 R…" at bounding box center [198, 124] width 386 height 26
copy tr "1 ZEUS138 88867053 [DATE] 07:29:59 KEISHA888 DAFFA [PERSON_NAME] 085811329964 R…"
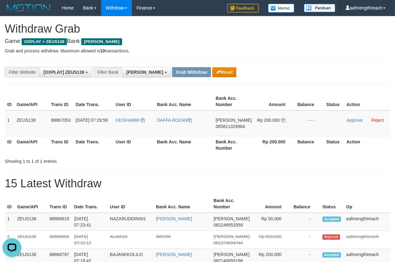
drag, startPoint x: 274, startPoint y: 74, endPoint x: 253, endPoint y: 84, distance: 23.6
click at [273, 74] on div "**********" at bounding box center [164, 72] width 329 height 11
click at [124, 126] on td "KEISHA888" at bounding box center [133, 124] width 41 height 26
copy link "KEISHA888"
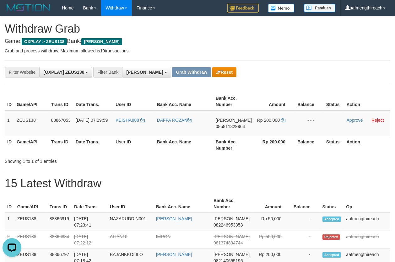
click at [224, 130] on td "DANA 085811329964" at bounding box center [233, 124] width 41 height 26
copy span "085811329964"
click at [317, 63] on div "**********" at bounding box center [198, 72] width 386 height 24
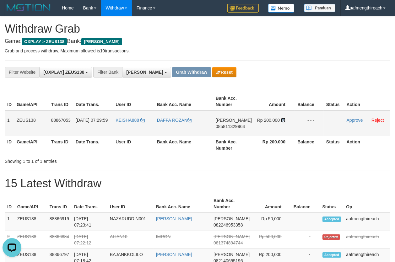
click at [284, 120] on icon at bounding box center [283, 120] width 4 height 4
click at [283, 119] on icon at bounding box center [283, 120] width 4 height 4
click at [349, 119] on link "Approve" at bounding box center [355, 120] width 16 height 5
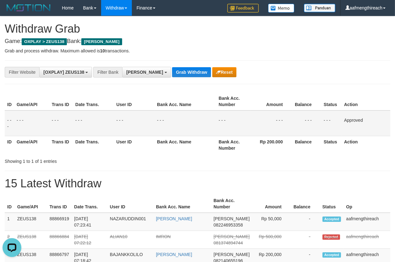
click at [166, 66] on div "**********" at bounding box center [198, 72] width 386 height 24
click at [172, 70] on button "Grab Withdraw" at bounding box center [191, 72] width 39 height 10
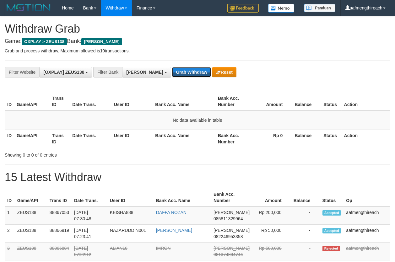
click at [172, 70] on button "Grab Withdraw" at bounding box center [191, 72] width 39 height 10
drag, startPoint x: 0, startPoint y: 0, endPoint x: 374, endPoint y: 107, distance: 389.3
click at [172, 70] on button "Grab Withdraw" at bounding box center [191, 72] width 39 height 10
click at [88, 106] on th "Date Trans." at bounding box center [91, 102] width 42 height 18
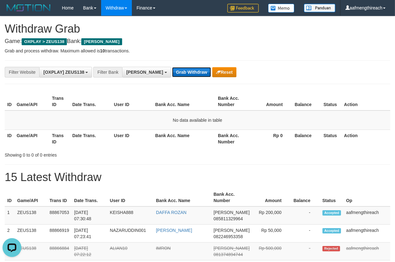
click at [172, 70] on button "Grab Withdraw" at bounding box center [191, 72] width 39 height 10
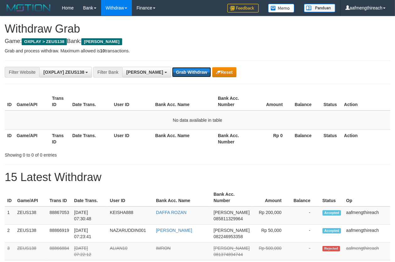
click at [172, 70] on button "Grab Withdraw" at bounding box center [191, 72] width 39 height 10
click at [100, 98] on th "Date Trans." at bounding box center [91, 102] width 42 height 18
click at [172, 69] on button "Grab Withdraw" at bounding box center [191, 72] width 39 height 10
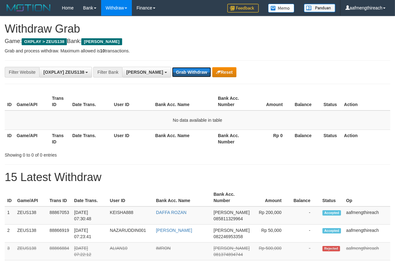
click at [172, 69] on button "Grab Withdraw" at bounding box center [191, 72] width 39 height 10
click at [172, 71] on button "Grab Withdraw" at bounding box center [191, 72] width 39 height 10
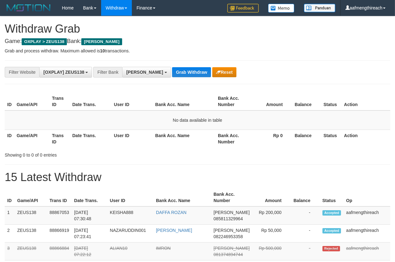
click at [172, 71] on button "Grab Withdraw" at bounding box center [191, 72] width 39 height 10
click at [172, 72] on button "Grab Withdraw" at bounding box center [191, 72] width 39 height 10
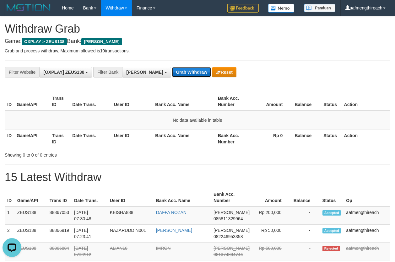
click at [172, 72] on button "Grab Withdraw" at bounding box center [191, 72] width 39 height 10
click at [175, 72] on button "Grab Withdraw" at bounding box center [191, 72] width 39 height 10
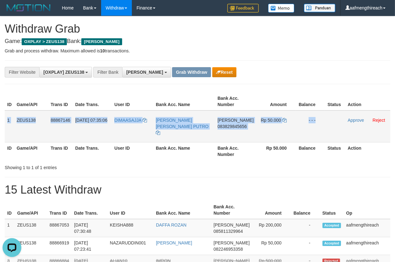
drag, startPoint x: 7, startPoint y: 120, endPoint x: 332, endPoint y: 125, distance: 325.5
click at [329, 125] on tr "1 ZEUS138 88867146 [DATE] 07:35:06 [GEOGRAPHIC_DATA] DIMAS [PERSON_NAME] [PERSO…" at bounding box center [198, 127] width 386 height 32
copy tr "1 ZEUS138 88867146 [DATE] 07:35:06 DIMAASAJJA DIMAS [PERSON_NAME] [PERSON_NAME]…"
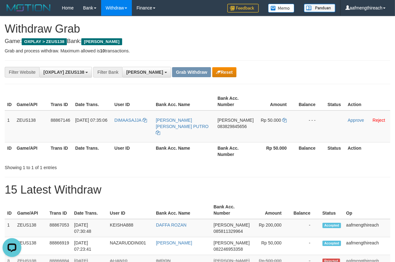
drag, startPoint x: 278, startPoint y: 86, endPoint x: 225, endPoint y: 107, distance: 56.4
click at [137, 127] on td "DIMAASAJJA" at bounding box center [132, 127] width 41 height 32
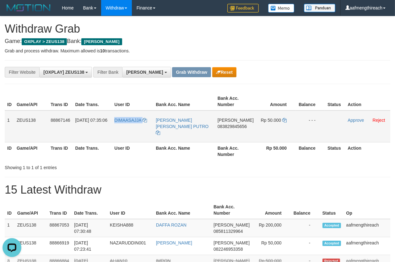
copy link "DIMAASAJJA"
click at [230, 131] on td "DANA 083829845656" at bounding box center [235, 127] width 41 height 32
copy span "083829845656"
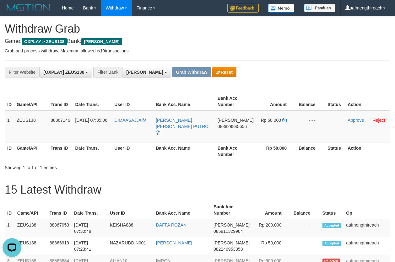
click at [298, 52] on p "Grab and process withdraw. Maximum allowed is 10 transactions." at bounding box center [198, 51] width 386 height 6
click at [282, 118] on icon at bounding box center [284, 120] width 4 height 4
click at [348, 120] on link "Approve" at bounding box center [356, 120] width 16 height 5
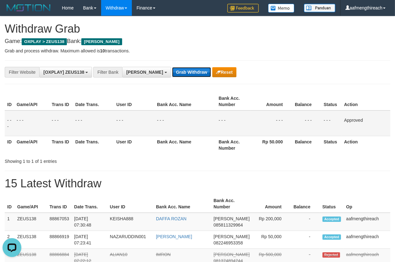
click at [172, 73] on button "Grab Withdraw" at bounding box center [191, 72] width 39 height 10
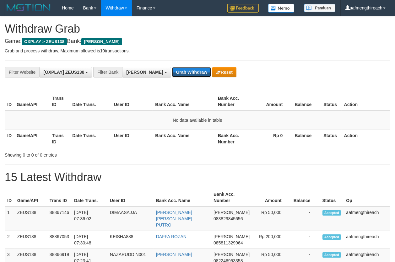
click at [172, 73] on button "Grab Withdraw" at bounding box center [191, 72] width 39 height 10
click at [114, 98] on th "User ID" at bounding box center [132, 102] width 41 height 18
click at [172, 71] on button "Grab Withdraw" at bounding box center [191, 72] width 39 height 10
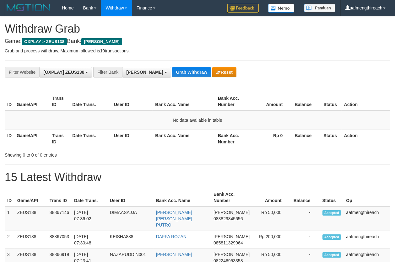
click at [172, 71] on button "Grab Withdraw" at bounding box center [191, 72] width 39 height 10
click at [172, 75] on button "Grab Withdraw" at bounding box center [191, 72] width 39 height 10
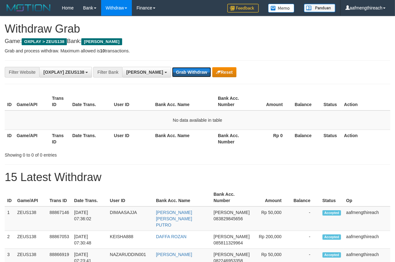
click at [172, 75] on button "Grab Withdraw" at bounding box center [191, 72] width 39 height 10
drag, startPoint x: 0, startPoint y: 0, endPoint x: 168, endPoint y: 75, distance: 183.9
click at [172, 75] on button "Grab Withdraw" at bounding box center [191, 72] width 39 height 10
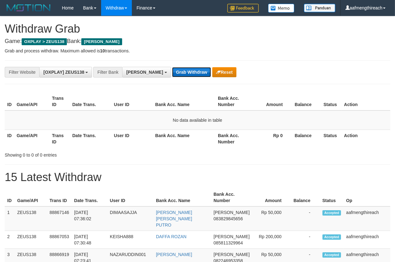
click at [172, 72] on button "Grab Withdraw" at bounding box center [191, 72] width 39 height 10
click at [172, 69] on button "Grab Withdraw" at bounding box center [191, 72] width 39 height 10
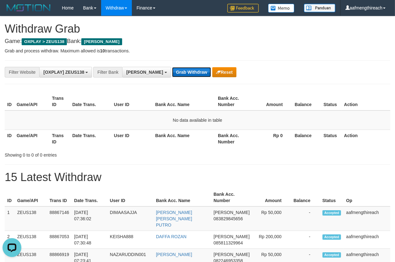
click at [172, 69] on button "Grab Withdraw" at bounding box center [191, 72] width 39 height 10
click at [172, 70] on button "Grab Withdraw" at bounding box center [191, 72] width 39 height 10
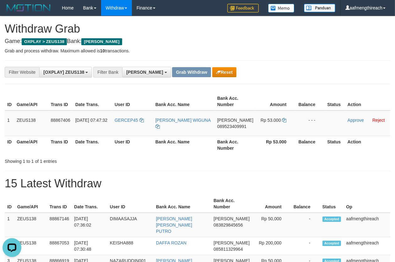
drag, startPoint x: 207, startPoint y: 185, endPoint x: 223, endPoint y: 178, distance: 17.9
click at [208, 184] on h1 "15 Latest Withdraw" at bounding box center [198, 184] width 386 height 13
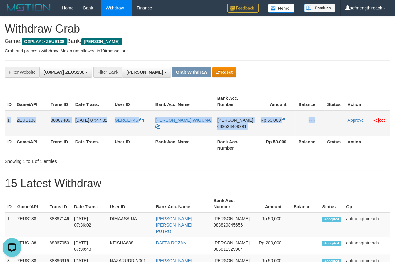
drag, startPoint x: 7, startPoint y: 121, endPoint x: 330, endPoint y: 122, distance: 322.6
click at [330, 122] on tr "1 ZEUS138 88867406 [DATE] 07:47:32 GERCEP45 [PERSON_NAME] [PERSON_NAME] 0895234…" at bounding box center [198, 124] width 386 height 26
copy tr "1 ZEUS138 88867406 01/10/2025 07:47:32 GERCEP45 BALA DAKA WIGUNA DANA 089523409…"
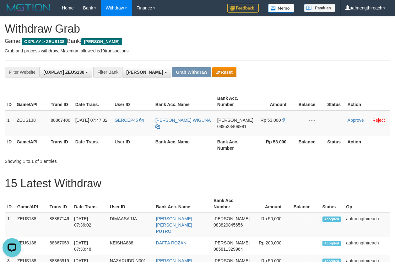
click at [128, 128] on td "GERCEP45" at bounding box center [132, 124] width 41 height 26
copy link "GERCEP45"
click at [130, 125] on td "GERCEP45" at bounding box center [132, 124] width 41 height 26
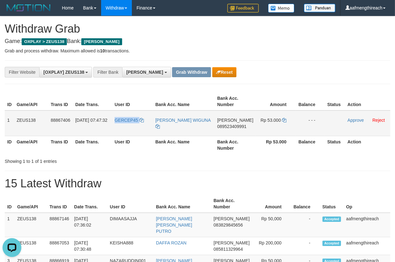
click at [130, 125] on td "GERCEP45" at bounding box center [132, 124] width 41 height 26
click at [232, 131] on td "DANA 089523409991" at bounding box center [235, 124] width 41 height 26
copy span "089523409991"
click at [324, 63] on div "**********" at bounding box center [198, 72] width 386 height 24
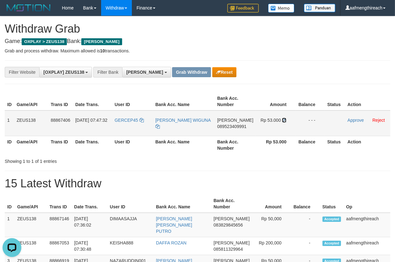
click at [283, 119] on icon at bounding box center [284, 120] width 4 height 4
drag, startPoint x: 349, startPoint y: 118, endPoint x: 339, endPoint y: 119, distance: 9.8
click at [349, 118] on link "Approve" at bounding box center [356, 120] width 16 height 5
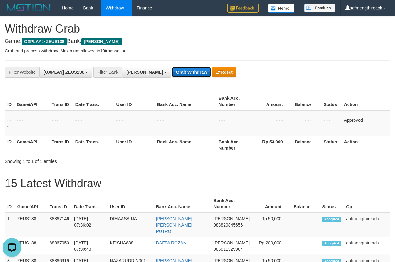
click at [173, 75] on button "Grab Withdraw" at bounding box center [191, 72] width 39 height 10
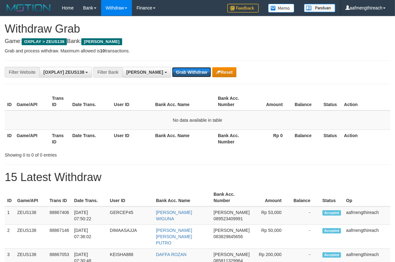
click at [173, 75] on button "Grab Withdraw" at bounding box center [191, 72] width 39 height 10
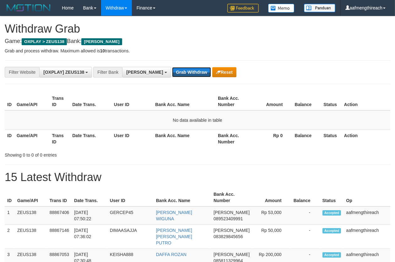
click at [173, 75] on button "Grab Withdraw" at bounding box center [191, 72] width 39 height 10
click at [103, 120] on td "No data available in table" at bounding box center [198, 120] width 386 height 19
click at [172, 72] on button "Grab Withdraw" at bounding box center [191, 72] width 39 height 10
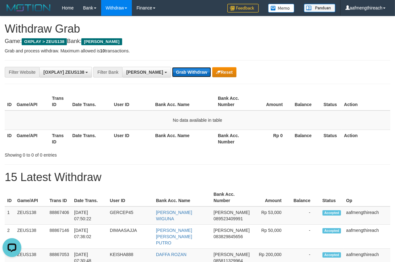
click at [172, 70] on button "Grab Withdraw" at bounding box center [191, 72] width 39 height 10
click at [179, 69] on button "Grab Withdraw" at bounding box center [191, 72] width 39 height 10
click at [172, 71] on button "Grab Withdraw" at bounding box center [191, 72] width 39 height 10
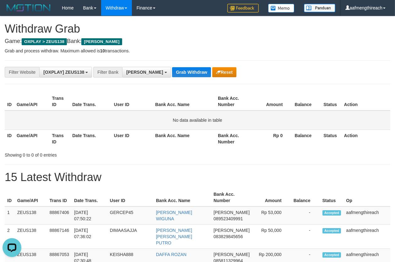
click at [130, 127] on td "No data available in table" at bounding box center [198, 120] width 386 height 19
click at [172, 70] on button "Grab Withdraw" at bounding box center [191, 72] width 39 height 10
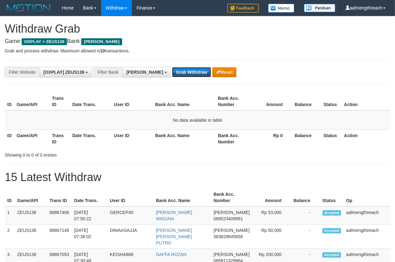
click at [172, 70] on button "Grab Withdraw" at bounding box center [191, 72] width 39 height 10
click at [172, 73] on button "Grab Withdraw" at bounding box center [191, 72] width 39 height 10
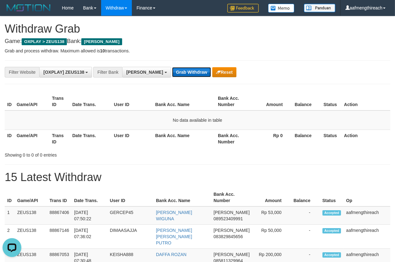
click at [172, 73] on button "Grab Withdraw" at bounding box center [191, 72] width 39 height 10
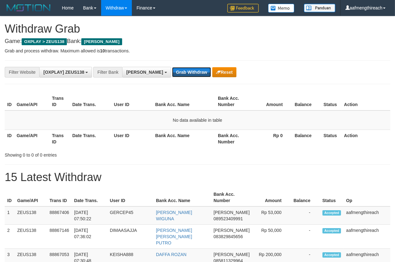
click at [172, 73] on button "Grab Withdraw" at bounding box center [191, 72] width 39 height 10
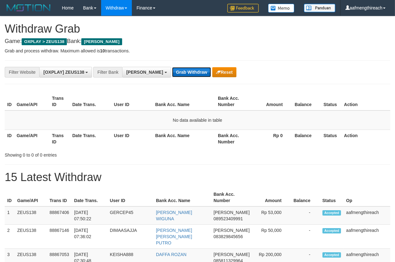
click at [172, 73] on button "Grab Withdraw" at bounding box center [191, 72] width 39 height 10
click at [172, 72] on button "Grab Withdraw" at bounding box center [191, 72] width 39 height 10
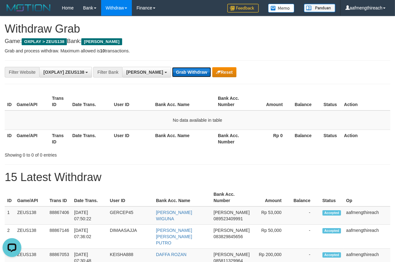
click at [172, 67] on button "Grab Withdraw" at bounding box center [191, 72] width 39 height 10
click at [172, 72] on button "Grab Withdraw" at bounding box center [191, 72] width 39 height 10
click at [172, 70] on button "Grab Withdraw" at bounding box center [191, 72] width 39 height 10
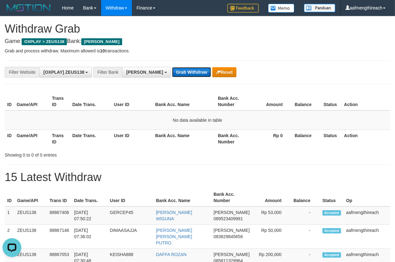
click at [172, 70] on button "Grab Withdraw" at bounding box center [191, 72] width 39 height 10
click at [172, 69] on button "Grab Withdraw" at bounding box center [191, 72] width 39 height 10
click at [172, 72] on button "Grab Withdraw" at bounding box center [191, 72] width 39 height 10
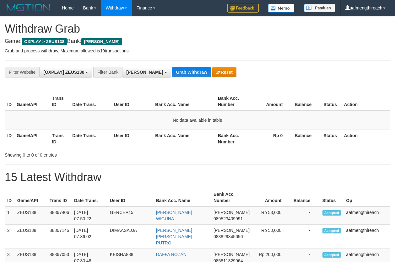
click at [172, 72] on button "Grab Withdraw" at bounding box center [191, 72] width 39 height 10
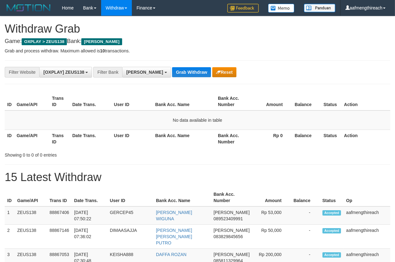
click at [172, 72] on button "Grab Withdraw" at bounding box center [191, 72] width 39 height 10
click at [172, 70] on button "Grab Withdraw" at bounding box center [191, 72] width 39 height 10
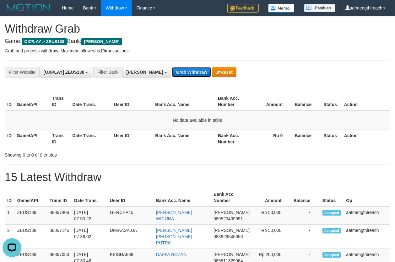
click at [172, 70] on button "Grab Withdraw" at bounding box center [191, 72] width 39 height 10
click at [172, 68] on button "Grab Withdraw" at bounding box center [191, 72] width 39 height 10
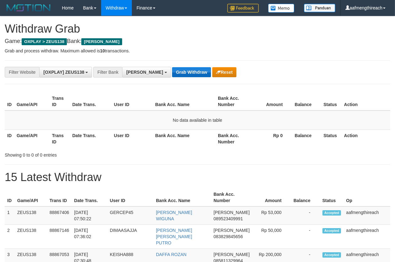
click at [172, 68] on button "Grab Withdraw" at bounding box center [191, 72] width 39 height 10
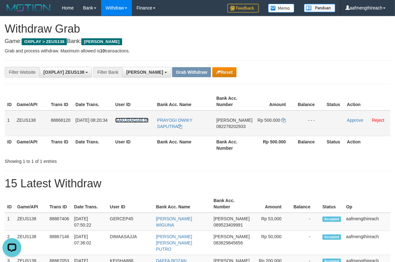
click at [125, 122] on span "SAKURAGI48" at bounding box center [129, 120] width 28 height 5
click at [127, 128] on td "SAKURAGI48" at bounding box center [134, 124] width 42 height 26
click at [127, 127] on td "SAKURAGI48" at bounding box center [134, 124] width 42 height 26
copy span "SAKURAGI48"
click at [159, 154] on div "ID Game/API Trans ID Date Trans. User ID Bank Acc. Name Bank Acc. Number Amount…" at bounding box center [197, 123] width 395 height 65
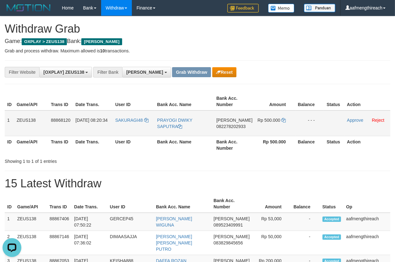
click at [231, 131] on td "DANA 082278202933" at bounding box center [234, 124] width 41 height 26
copy span "082278202933"
click at [270, 49] on p "Grab and process withdraw. Maximum allowed is 10 transactions." at bounding box center [198, 51] width 386 height 6
click at [282, 118] on icon at bounding box center [284, 120] width 4 height 4
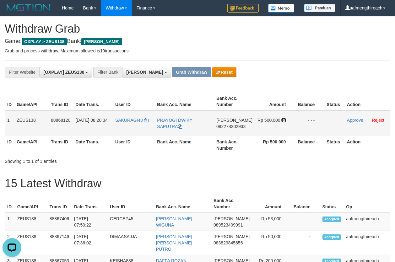
click at [282, 118] on icon at bounding box center [284, 120] width 4 height 4
drag, startPoint x: 282, startPoint y: 117, endPoint x: 297, endPoint y: 116, distance: 15.1
click at [282, 118] on icon at bounding box center [284, 120] width 4 height 4
click at [352, 120] on link "Approve" at bounding box center [355, 120] width 16 height 5
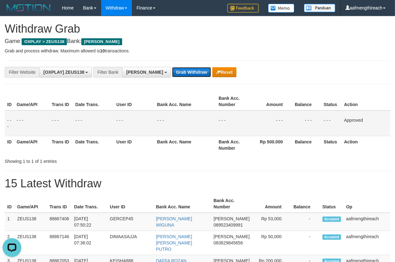
click at [172, 72] on button "Grab Withdraw" at bounding box center [191, 72] width 39 height 10
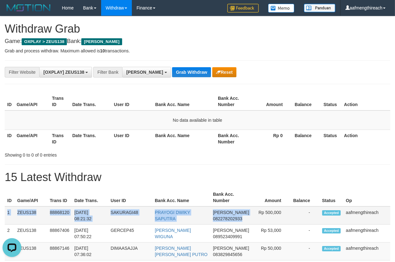
drag, startPoint x: 7, startPoint y: 214, endPoint x: 249, endPoint y: 219, distance: 242.6
click at [249, 219] on tr "1 ZEUS138 88868120 [DATE] 08:21:32 SAKURAGI48 PRAYOGI DWIKY [PERSON_NAME] 08227…" at bounding box center [198, 216] width 386 height 18
copy tr "1 ZEUS138 88868120 [DATE] 08:21:32 SAKURAGI48 PRAYOGI DWIKY [PERSON_NAME] 08227…"
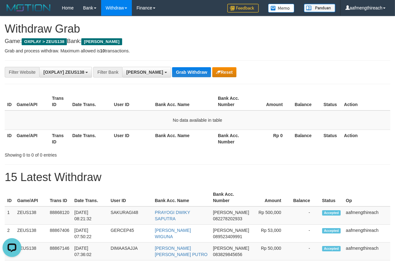
click at [135, 109] on th "User ID" at bounding box center [132, 102] width 41 height 18
click at [172, 69] on button "Grab Withdraw" at bounding box center [191, 72] width 39 height 10
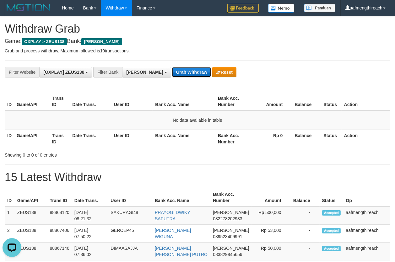
click at [172, 69] on button "Grab Withdraw" at bounding box center [191, 72] width 39 height 10
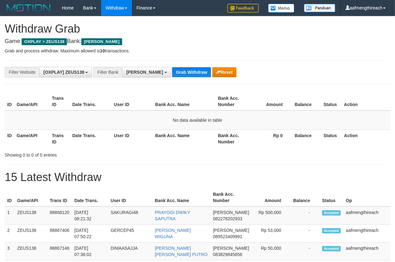
click at [172, 69] on button "Grab Withdraw" at bounding box center [191, 72] width 39 height 10
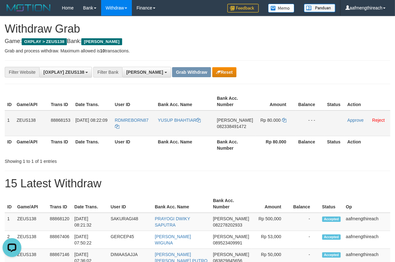
drag, startPoint x: 7, startPoint y: 120, endPoint x: 319, endPoint y: 127, distance: 312.7
click at [318, 126] on tr "1 ZEUS138 88868153 [DATE] 08:22:09 RDMREBORN87 YUSUP BHAHTIAR [PERSON_NAME] 082…" at bounding box center [198, 124] width 386 height 26
copy tr "1 ZEUS138 88868153 [DATE] 08:22:09 RDMREBORN87 YUSUP BHAHTIAR [PERSON_NAME] 082…"
drag, startPoint x: 290, startPoint y: 62, endPoint x: 282, endPoint y: 71, distance: 11.3
click at [289, 63] on div "**********" at bounding box center [198, 72] width 386 height 24
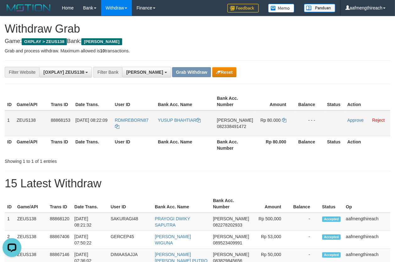
click at [130, 124] on td "RDMREBORN87" at bounding box center [133, 124] width 43 height 26
copy tr "RDMREBORN87"
drag, startPoint x: 172, startPoint y: 164, endPoint x: 217, endPoint y: 137, distance: 52.3
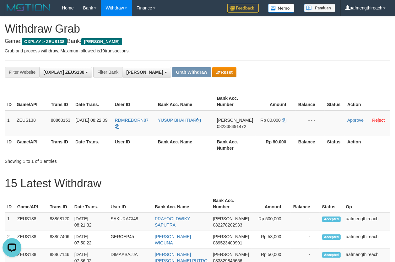
click at [172, 164] on div "Showing 1 to 1 of 1 entries" at bounding box center [197, 160] width 395 height 9
click at [225, 134] on td "DANA 082338491472" at bounding box center [235, 124] width 41 height 26
copy tr "DANA 082338491472"
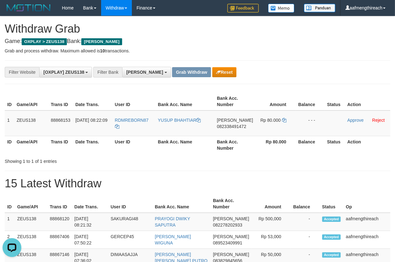
click at [236, 133] on td "DANA 082338491472" at bounding box center [235, 124] width 41 height 26
copy span "082338491472"
click at [281, 53] on p "Grab and process withdraw. Maximum allowed is 10 transactions." at bounding box center [198, 51] width 386 height 6
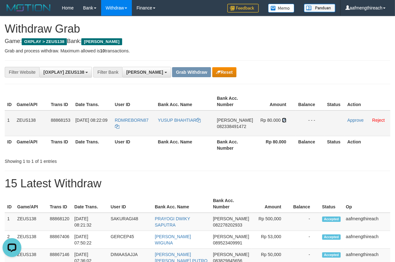
click at [284, 118] on icon at bounding box center [284, 120] width 4 height 4
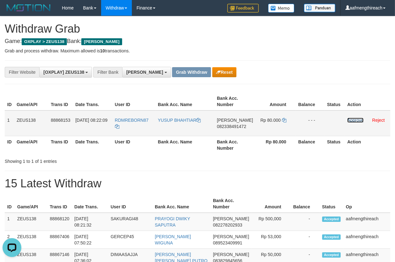
click at [349, 122] on link "Approve" at bounding box center [355, 120] width 16 height 5
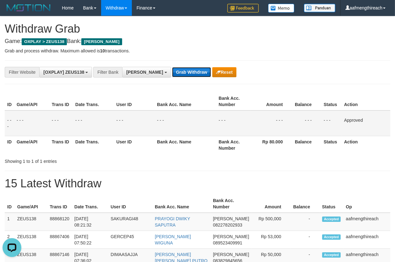
click at [172, 75] on button "Grab Withdraw" at bounding box center [191, 72] width 39 height 10
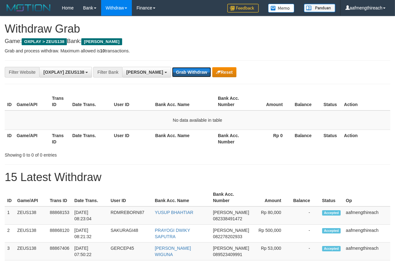
click at [172, 75] on button "Grab Withdraw" at bounding box center [191, 72] width 39 height 10
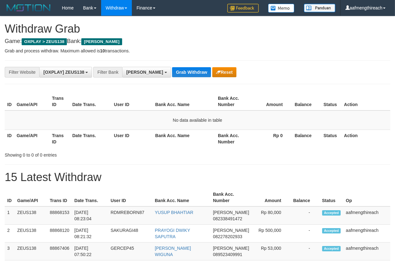
click at [172, 75] on button "Grab Withdraw" at bounding box center [191, 72] width 39 height 10
click at [98, 120] on td "No data available in table" at bounding box center [198, 120] width 386 height 19
click at [172, 69] on button "Grab Withdraw" at bounding box center [191, 72] width 39 height 10
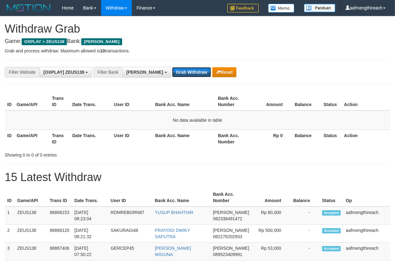
click at [172, 69] on button "Grab Withdraw" at bounding box center [191, 72] width 39 height 10
click at [172, 73] on button "Grab Withdraw" at bounding box center [191, 72] width 39 height 10
drag, startPoint x: 321, startPoint y: 41, endPoint x: 318, endPoint y: 44, distance: 5.1
click at [176, 73] on button "Grab Withdraw" at bounding box center [191, 72] width 39 height 10
click at [175, 72] on button "Grab Withdraw" at bounding box center [191, 72] width 39 height 10
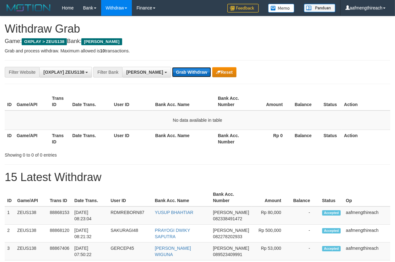
click at [172, 72] on button "Grab Withdraw" at bounding box center [191, 72] width 39 height 10
click at [172, 71] on button "Grab Withdraw" at bounding box center [191, 72] width 39 height 10
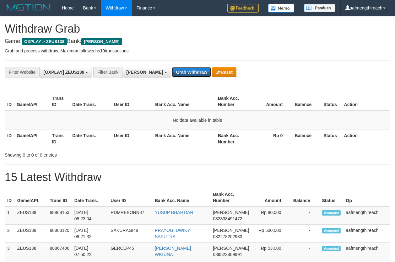
click at [172, 71] on button "Grab Withdraw" at bounding box center [191, 72] width 39 height 10
click at [174, 71] on button "Grab Withdraw" at bounding box center [191, 72] width 39 height 10
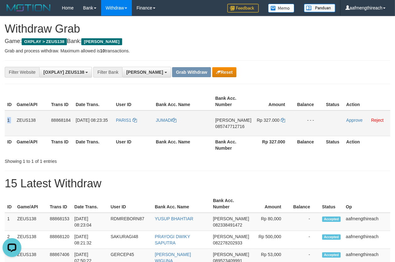
drag, startPoint x: 6, startPoint y: 120, endPoint x: 328, endPoint y: 126, distance: 321.4
click at [320, 124] on tr "1 ZEUS138 88868184 01/10/2025 08:23:35 PARIS1 JUMADI DANA 085747712716 Rp 327.0…" at bounding box center [198, 124] width 386 height 26
copy tr "1 ZEUS138 88868184 01/10/2025 08:23:35 PARIS1 JUMADI DANA 085747712716 Rp 327.0…"
click at [249, 64] on div "**********" at bounding box center [198, 72] width 386 height 24
click at [125, 124] on td "PARIS1" at bounding box center [133, 124] width 40 height 26
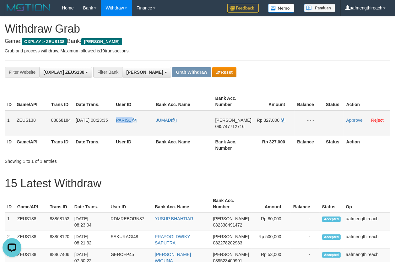
click at [125, 124] on td "PARIS1" at bounding box center [133, 124] width 40 height 26
copy link "PARIS1"
drag, startPoint x: 152, startPoint y: 169, endPoint x: 156, endPoint y: 165, distance: 5.8
click at [229, 130] on td "DANA 085747712716" at bounding box center [233, 124] width 41 height 26
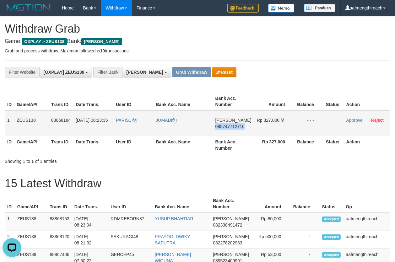
click at [229, 130] on td "DANA 085747712716" at bounding box center [233, 124] width 41 height 26
copy span "085747712716"
click at [130, 90] on div at bounding box center [99, 90] width 198 height 0
click at [212, 74] on button "Reset" at bounding box center [224, 72] width 24 height 10
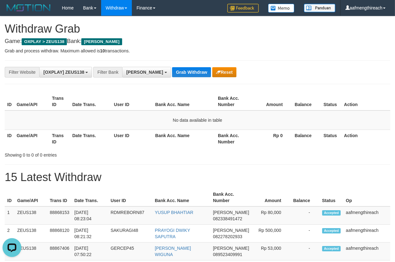
click at [81, 114] on td "No data available in table" at bounding box center [198, 120] width 386 height 19
click at [96, 137] on th "Date Trans." at bounding box center [91, 139] width 42 height 18
click at [174, 69] on button "Grab Withdraw" at bounding box center [191, 72] width 39 height 10
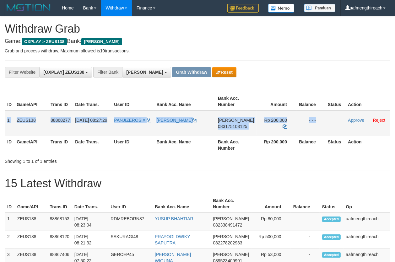
drag, startPoint x: 6, startPoint y: 119, endPoint x: 344, endPoint y: 113, distance: 337.8
click at [344, 113] on tr "1 ZEUS138 88868277 [DATE] 08:27:29 PANJIZEROSIX [PERSON_NAME] [PERSON_NAME] 083…" at bounding box center [198, 124] width 386 height 26
copy tr "1 ZEUS138 88868277 [DATE] 08:27:29 PANJIZEROSIX PANJI KISTIANTINO [PERSON_NAME]…"
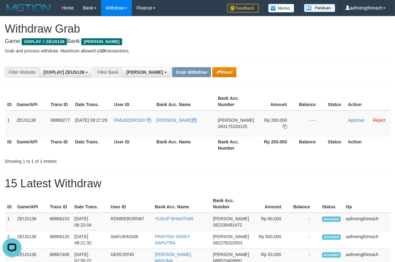
click at [287, 51] on p "Grab and process withdraw. Maximum allowed is 10 transactions." at bounding box center [198, 51] width 386 height 6
click at [134, 128] on td "PANJIZEROSIX" at bounding box center [133, 124] width 42 height 26
copy link "PANJIZEROSIX"
drag, startPoint x: 154, startPoint y: 161, endPoint x: 163, endPoint y: 155, distance: 10.9
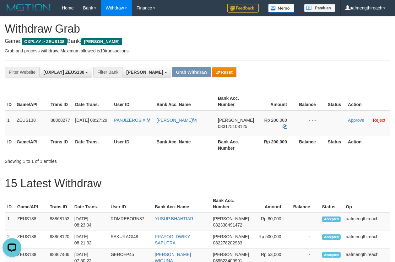
click at [154, 161] on div "Showing 1 to 1 of 1 entries" at bounding box center [82, 160] width 155 height 9
click at [229, 131] on td "[PERSON_NAME] 083175103125" at bounding box center [236, 124] width 41 height 26
copy span "083175103125"
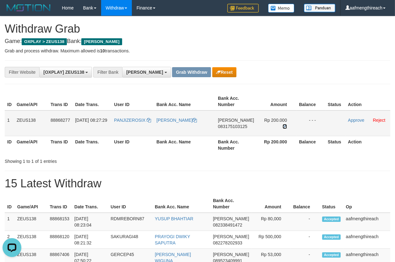
click at [283, 124] on icon at bounding box center [285, 126] width 4 height 4
click at [349, 119] on link "Approve" at bounding box center [356, 120] width 16 height 5
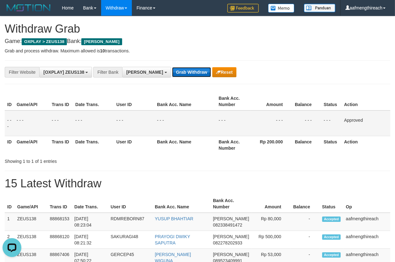
click at [172, 74] on button "Grab Withdraw" at bounding box center [191, 72] width 39 height 10
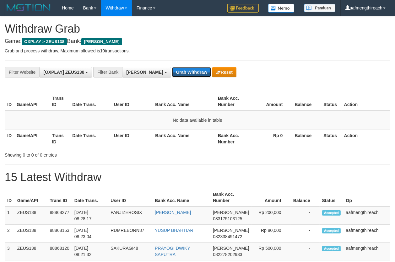
click at [172, 74] on button "Grab Withdraw" at bounding box center [191, 72] width 39 height 10
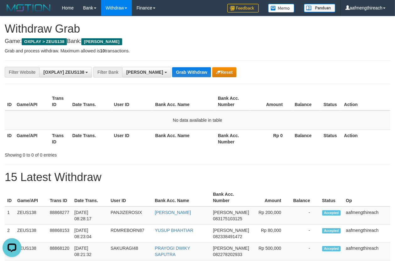
click at [286, 171] on h1 "15 Latest Withdraw" at bounding box center [198, 177] width 386 height 13
click at [172, 75] on button "Grab Withdraw" at bounding box center [191, 72] width 39 height 10
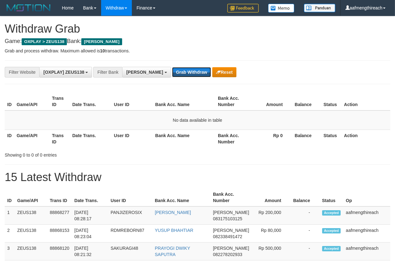
click at [172, 75] on button "Grab Withdraw" at bounding box center [191, 72] width 39 height 10
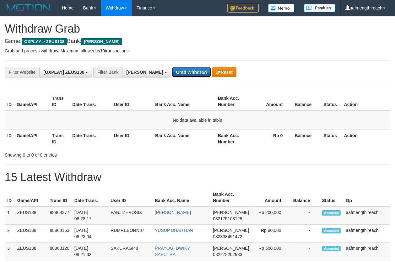
click at [172, 75] on button "Grab Withdraw" at bounding box center [191, 72] width 39 height 10
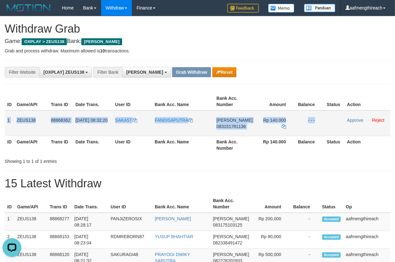
drag, startPoint x: 8, startPoint y: 121, endPoint x: 326, endPoint y: 125, distance: 318.0
click at [325, 125] on tr "1 ZEUS138 88868362 01/10/2025 08:32:20 SAKA57 FANDISAPUTRA DANA 083151781136 Rp…" at bounding box center [198, 124] width 386 height 26
copy tr "1 ZEUS138 88868362 01/10/2025 08:32:20 SAKA57 FANDISAPUTRA DANA 083151781136 Rp…"
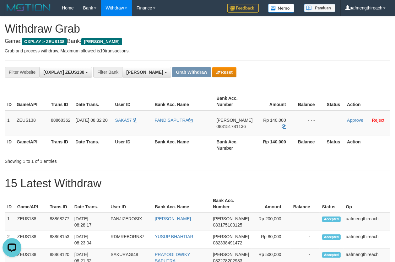
drag, startPoint x: 269, startPoint y: 58, endPoint x: 270, endPoint y: 67, distance: 9.2
click at [122, 125] on td "SAKA57" at bounding box center [133, 124] width 40 height 26
copy link "SAKA57"
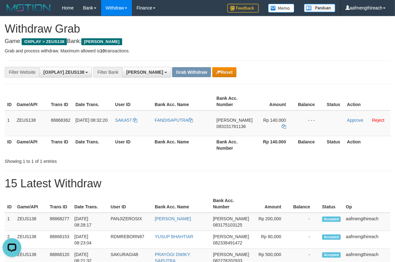
drag, startPoint x: 188, startPoint y: 159, endPoint x: 205, endPoint y: 145, distance: 21.7
click at [190, 159] on div "Showing 1 to 1 of 1 entries" at bounding box center [197, 160] width 395 height 9
click at [237, 129] on td "DANA 083151781136" at bounding box center [234, 124] width 41 height 26
click at [238, 131] on td "DANA 083151781136" at bounding box center [234, 124] width 41 height 26
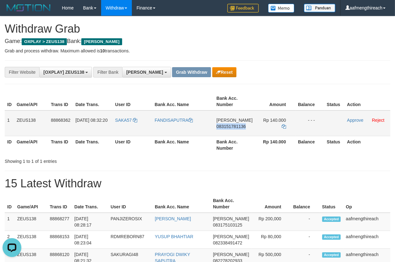
copy span "083151781136"
click at [291, 66] on div "**********" at bounding box center [198, 72] width 386 height 24
click at [282, 124] on icon at bounding box center [284, 126] width 4 height 4
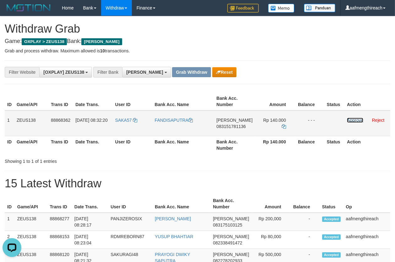
click at [352, 119] on link "Approve" at bounding box center [355, 120] width 16 height 5
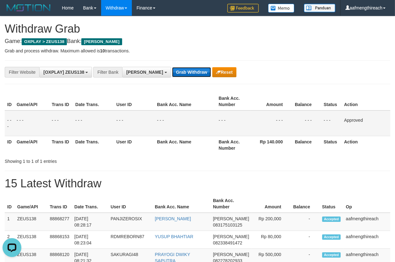
click at [172, 73] on button "Grab Withdraw" at bounding box center [191, 72] width 39 height 10
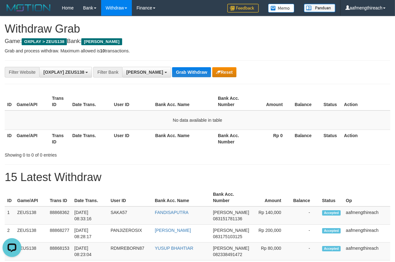
click at [133, 107] on th "User ID" at bounding box center [132, 102] width 41 height 18
click at [172, 71] on button "Grab Withdraw" at bounding box center [191, 72] width 39 height 10
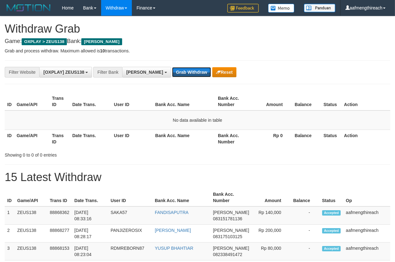
click at [172, 71] on button "Grab Withdraw" at bounding box center [191, 72] width 39 height 10
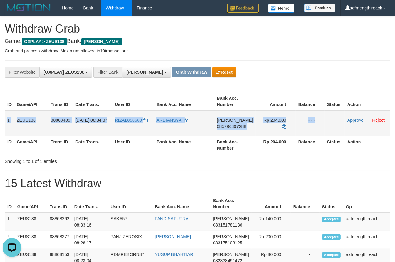
drag, startPoint x: 6, startPoint y: 119, endPoint x: 346, endPoint y: 122, distance: 339.6
click at [345, 122] on tr "1 ZEUS138 88868409 [DATE] 08:34:37 RIZAL050600 [PERSON_NAME] 085796497288 Rp 20…" at bounding box center [198, 124] width 386 height 26
copy tr "1 ZEUS138 88868409 01/10/2025 08:34:37 RIZAL050600 ARDIANSYAH DANA 085796497288…"
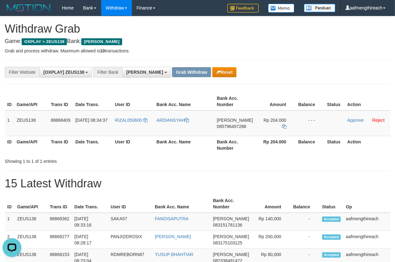
drag, startPoint x: 264, startPoint y: 62, endPoint x: 261, endPoint y: 68, distance: 6.9
click at [263, 64] on div "**********" at bounding box center [198, 72] width 386 height 24
click at [132, 124] on td "RIZAL050600" at bounding box center [133, 124] width 42 height 26
copy link "RIZAL050600"
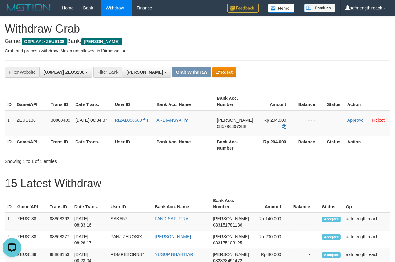
drag, startPoint x: 161, startPoint y: 166, endPoint x: 167, endPoint y: 162, distance: 6.8
click at [232, 134] on td "DANA 085796497288" at bounding box center [235, 124] width 41 height 26
copy span "085796497288"
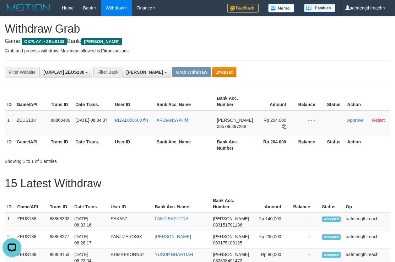
click at [283, 124] on icon at bounding box center [284, 126] width 4 height 4
click at [352, 120] on link "Approve" at bounding box center [355, 120] width 16 height 5
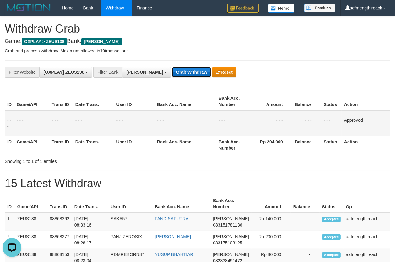
click at [172, 68] on button "Grab Withdraw" at bounding box center [191, 72] width 39 height 10
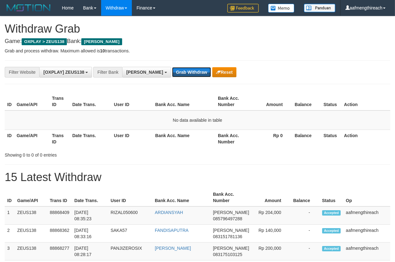
click at [172, 68] on button "Grab Withdraw" at bounding box center [191, 72] width 39 height 10
click at [120, 104] on th "User ID" at bounding box center [132, 102] width 41 height 18
click at [163, 66] on div "**********" at bounding box center [198, 72] width 386 height 24
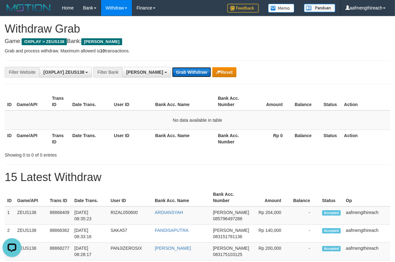
click at [172, 71] on button "Grab Withdraw" at bounding box center [191, 72] width 39 height 10
click at [172, 74] on button "Grab Withdraw" at bounding box center [191, 72] width 39 height 10
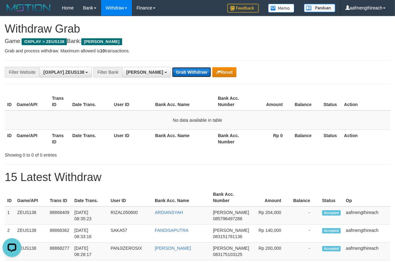
click at [175, 73] on button "Grab Withdraw" at bounding box center [191, 72] width 39 height 10
click at [175, 72] on button "Grab Withdraw" at bounding box center [191, 72] width 39 height 10
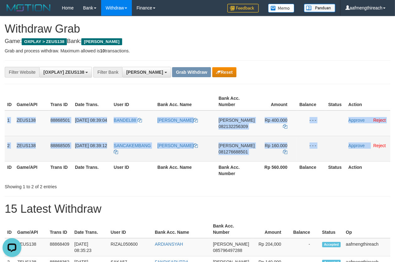
drag, startPoint x: 6, startPoint y: 118, endPoint x: 371, endPoint y: 155, distance: 366.3
click at [371, 156] on tbody "1 ZEUS138 88868501 01/10/2025 08:39:04 BANDEL88 AHMAD ARIS W DANA 082132256309 …" at bounding box center [198, 136] width 386 height 51
copy tbody "1 ZEUS138 88868501 01/10/2025 08:39:04 BANDEL88 AHMAD ARIS W DANA 082132256309 …"
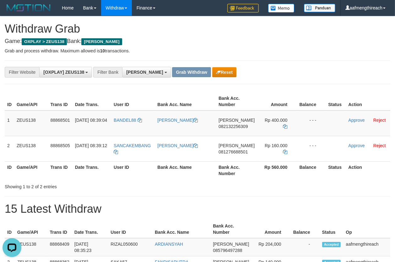
click at [286, 61] on div "**********" at bounding box center [198, 72] width 386 height 24
click at [135, 128] on td "BANDEL88" at bounding box center [133, 124] width 44 height 26
copy link "BANDEL88"
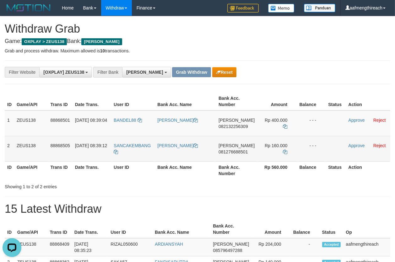
click at [130, 150] on td "SANCAKEMBANG" at bounding box center [133, 148] width 44 height 25
copy tr "SANCAKEMBANG"
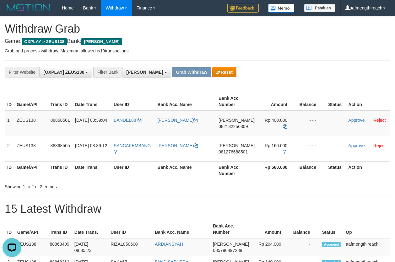
click at [145, 187] on div "Showing 1 to 2 of 2 entries" at bounding box center [82, 185] width 155 height 9
click at [236, 132] on td "DANA 082132256309" at bounding box center [236, 124] width 41 height 26
copy span "082132256309"
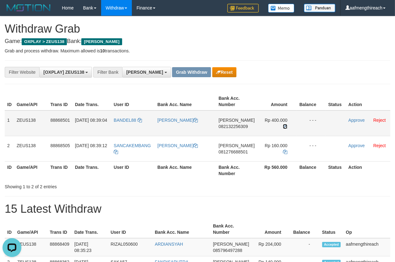
click at [283, 124] on icon at bounding box center [285, 126] width 4 height 4
drag, startPoint x: 283, startPoint y: 119, endPoint x: 333, endPoint y: 116, distance: 50.1
click at [284, 124] on icon at bounding box center [285, 126] width 4 height 4
click at [131, 124] on td "BANDEL88" at bounding box center [133, 124] width 44 height 26
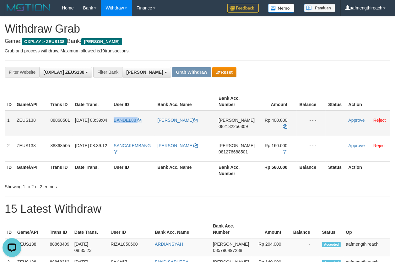
click at [131, 124] on td "BANDEL88" at bounding box center [133, 124] width 44 height 26
copy link "BANDEL88"
click at [179, 187] on div "Showing 1 to 2 of 2 entries" at bounding box center [197, 185] width 395 height 9
click at [352, 120] on link "Approve" at bounding box center [357, 120] width 16 height 5
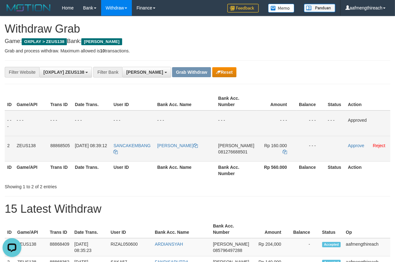
click at [246, 155] on td "DANA 081276688501" at bounding box center [236, 148] width 41 height 25
copy span "081276688501"
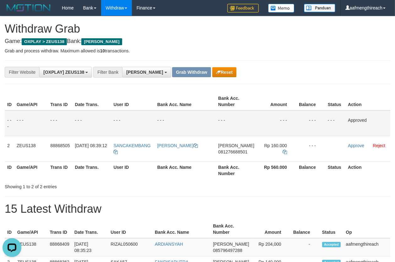
click at [268, 44] on h4 "Game: OXPLAY > ZEUS138 Bank: DANA" at bounding box center [198, 41] width 386 height 6
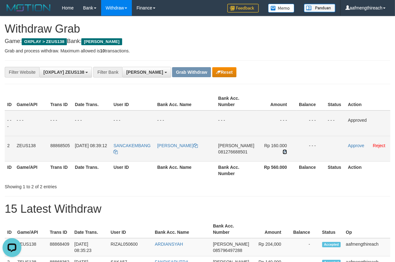
click at [283, 150] on icon at bounding box center [285, 152] width 4 height 4
click at [284, 150] on icon at bounding box center [285, 152] width 4 height 4
click at [350, 146] on link "Approve" at bounding box center [356, 145] width 16 height 5
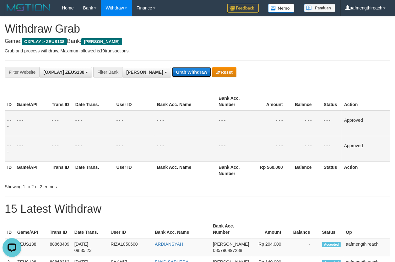
click at [172, 74] on button "Grab Withdraw" at bounding box center [191, 72] width 39 height 10
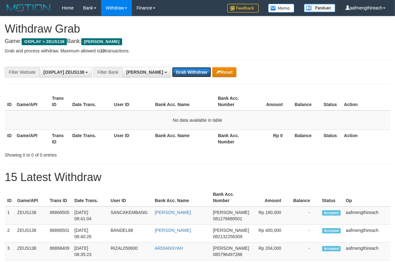
click at [172, 74] on button "Grab Withdraw" at bounding box center [191, 72] width 39 height 10
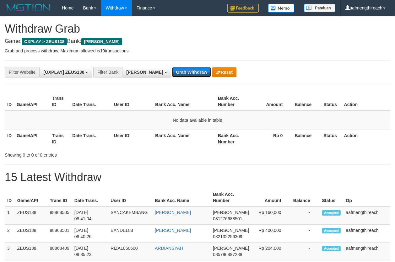
click at [172, 74] on button "Grab Withdraw" at bounding box center [191, 72] width 39 height 10
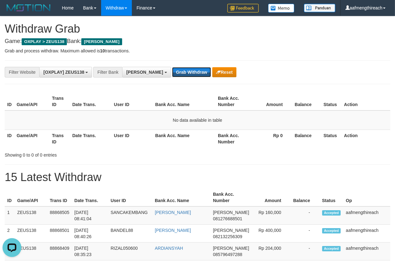
click at [172, 74] on button "Grab Withdraw" at bounding box center [191, 72] width 39 height 10
click at [172, 73] on button "Grab Withdraw" at bounding box center [191, 72] width 39 height 10
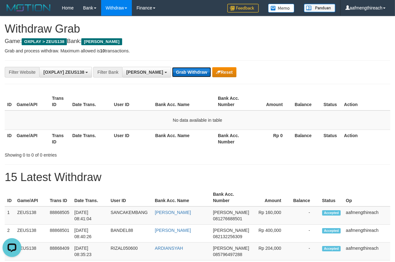
click at [172, 73] on button "Grab Withdraw" at bounding box center [191, 72] width 39 height 10
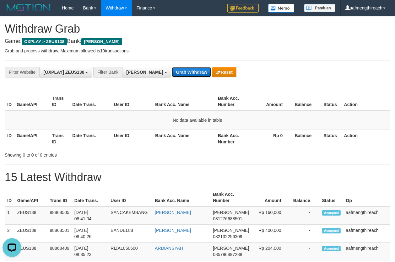
click at [172, 73] on button "Grab Withdraw" at bounding box center [191, 72] width 39 height 10
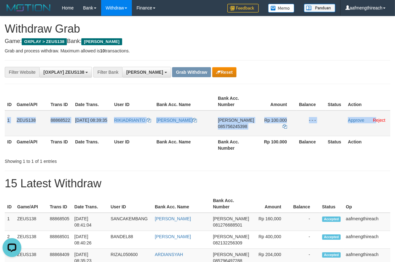
drag, startPoint x: 8, startPoint y: 121, endPoint x: 373, endPoint y: 123, distance: 365.4
click at [373, 123] on tr "1 ZEUS138 88868522 [DATE] 08:39:35 RIKIADRIANTO [PERSON_NAME] [PERSON_NAME] 085…" at bounding box center [198, 124] width 386 height 26
copy tr "1 ZEUS138 88868522 [DATE] 08:39:35 RIKIADRIANTO [PERSON_NAME] [PERSON_NAME] 085…"
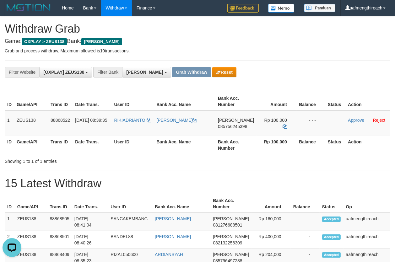
click at [129, 125] on td "RIKIADRIANTO" at bounding box center [133, 124] width 42 height 26
copy span "RIKIADRIANTO"
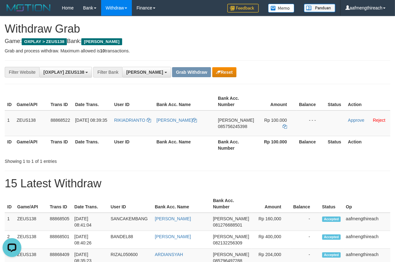
click at [233, 132] on td "[PERSON_NAME] 085756245398" at bounding box center [236, 124] width 41 height 26
copy span "085756245398"
click at [330, 79] on div "**********" at bounding box center [198, 72] width 386 height 24
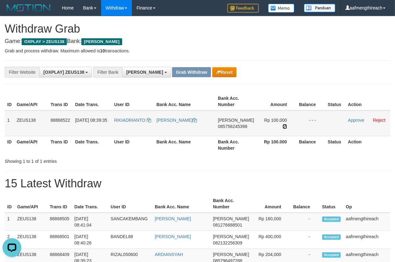
click at [283, 124] on icon at bounding box center [285, 126] width 4 height 4
click at [348, 118] on link "Approve" at bounding box center [356, 120] width 16 height 5
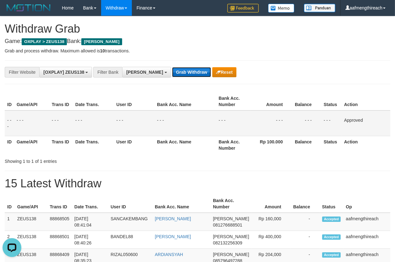
click at [172, 73] on button "Grab Withdraw" at bounding box center [191, 72] width 39 height 10
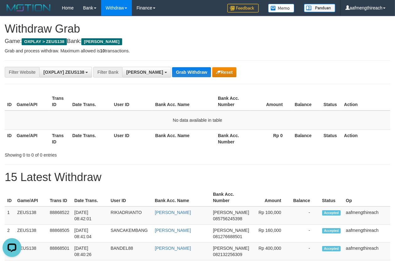
click at [172, 68] on button "Grab Withdraw" at bounding box center [191, 72] width 39 height 10
click at [172, 67] on button "Grab Withdraw" at bounding box center [191, 72] width 39 height 10
click at [172, 68] on button "Grab Withdraw" at bounding box center [191, 72] width 39 height 10
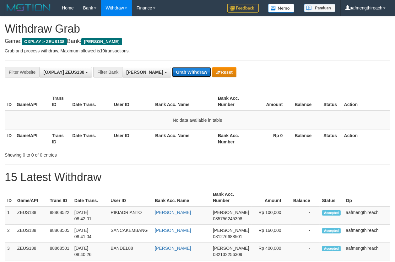
click at [172, 69] on button "Grab Withdraw" at bounding box center [191, 72] width 39 height 10
click at [172, 68] on button "Grab Withdraw" at bounding box center [191, 72] width 39 height 10
click at [172, 67] on button "Grab Withdraw" at bounding box center [191, 72] width 39 height 10
click at [172, 72] on button "Grab Withdraw" at bounding box center [191, 72] width 39 height 10
click at [177, 71] on button "Grab Withdraw" at bounding box center [191, 72] width 39 height 10
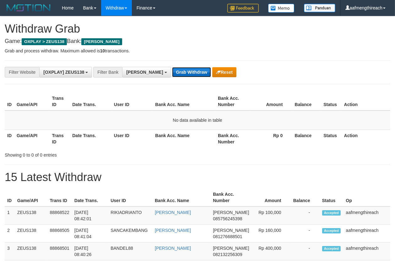
click at [181, 70] on button "Grab Withdraw" at bounding box center [191, 72] width 39 height 10
click at [172, 71] on button "Grab Withdraw" at bounding box center [191, 72] width 39 height 10
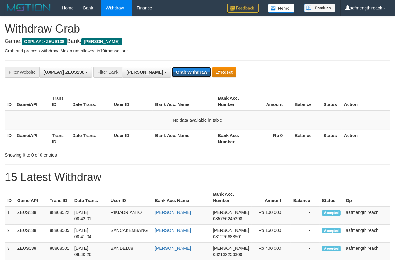
click at [172, 71] on button "Grab Withdraw" at bounding box center [191, 72] width 39 height 10
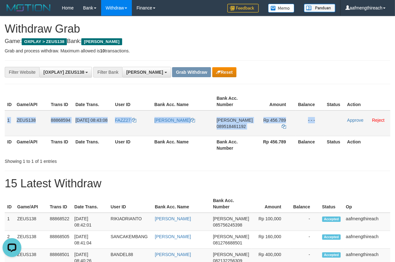
drag, startPoint x: 6, startPoint y: 121, endPoint x: 343, endPoint y: 124, distance: 336.5
click at [343, 124] on tr "1 ZEUS138 88868594 [DATE] 08:43:08 FAZZ27 [PERSON_NAME] 089518461192 Rp 456.789…" at bounding box center [198, 124] width 386 height 26
copy tr "1 ZEUS138 88868594 [DATE] 08:43:08 FAZZ27 [PERSON_NAME] 089518461192 Rp 456.789…"
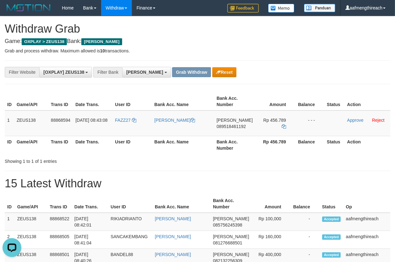
click at [296, 65] on div "**********" at bounding box center [198, 72] width 386 height 24
click at [125, 125] on td "FAZZ27" at bounding box center [131, 124] width 39 height 26
copy link "FAZZ27"
drag, startPoint x: 183, startPoint y: 163, endPoint x: 184, endPoint y: 159, distance: 3.8
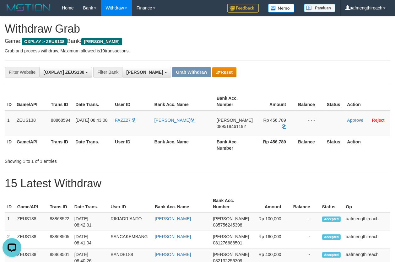
click at [183, 163] on div "Showing 1 to 1 of 1 entries" at bounding box center [197, 160] width 395 height 9
click at [242, 133] on td "[PERSON_NAME] 089518461192" at bounding box center [234, 124] width 41 height 26
click at [242, 133] on td "DANA 089518461192" at bounding box center [234, 124] width 41 height 26
copy span "089518461192"
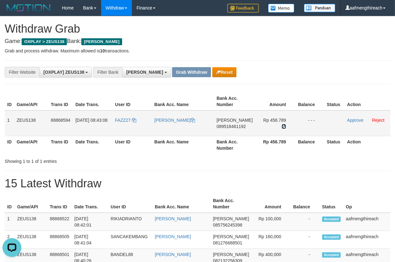
click at [282, 124] on icon at bounding box center [284, 126] width 4 height 4
click at [348, 119] on link "Approve" at bounding box center [355, 120] width 16 height 5
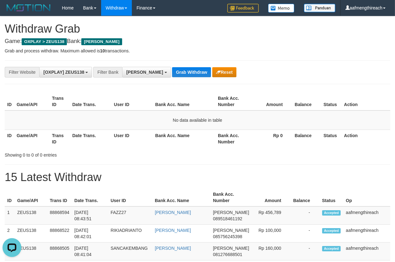
click at [128, 98] on th "User ID" at bounding box center [132, 102] width 41 height 18
click at [172, 67] on button "Grab Withdraw" at bounding box center [191, 72] width 39 height 10
click at [177, 70] on button "Grab Withdraw" at bounding box center [191, 72] width 39 height 10
click at [172, 69] on button "Grab Withdraw" at bounding box center [191, 72] width 39 height 10
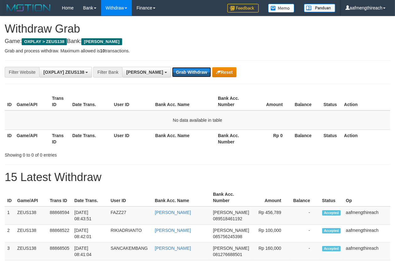
click at [172, 69] on button "Grab Withdraw" at bounding box center [191, 72] width 39 height 10
